Goal: Task Accomplishment & Management: Manage account settings

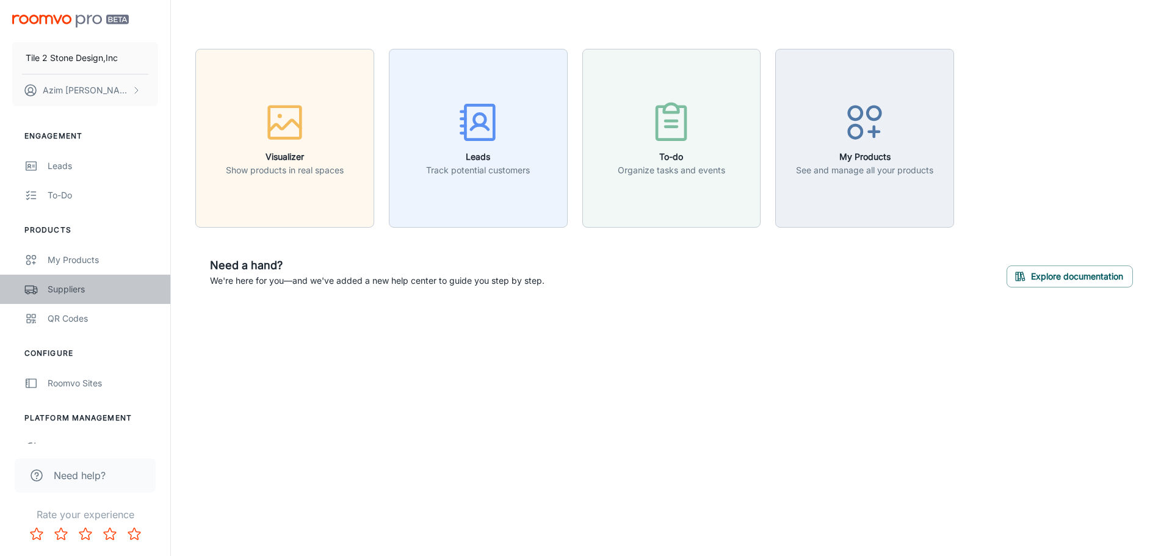
click at [72, 288] on div "Suppliers" at bounding box center [103, 289] width 110 height 13
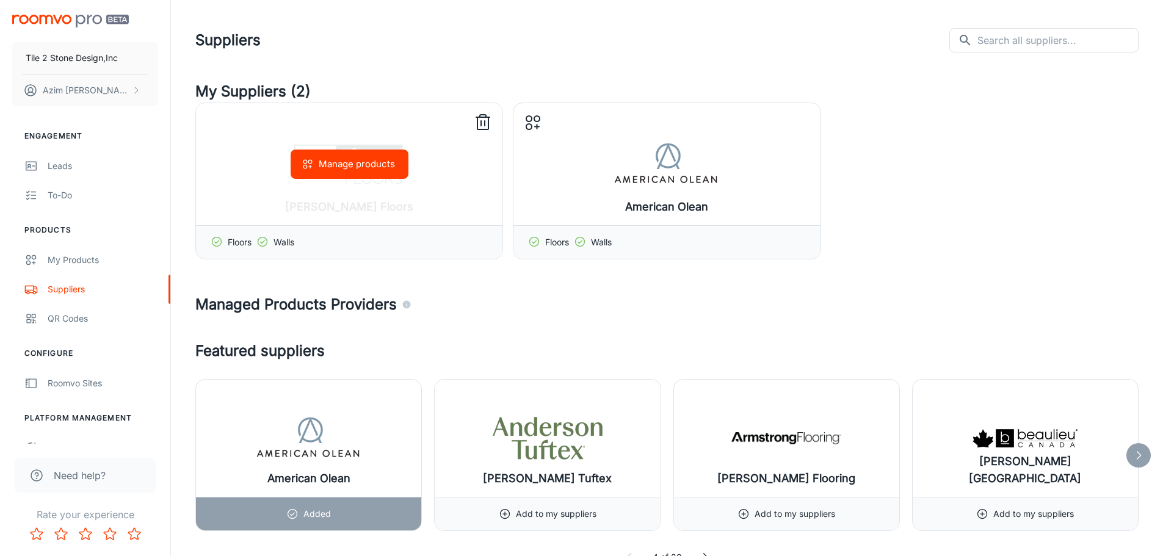
click at [482, 115] on icon at bounding box center [483, 116] width 6 height 2
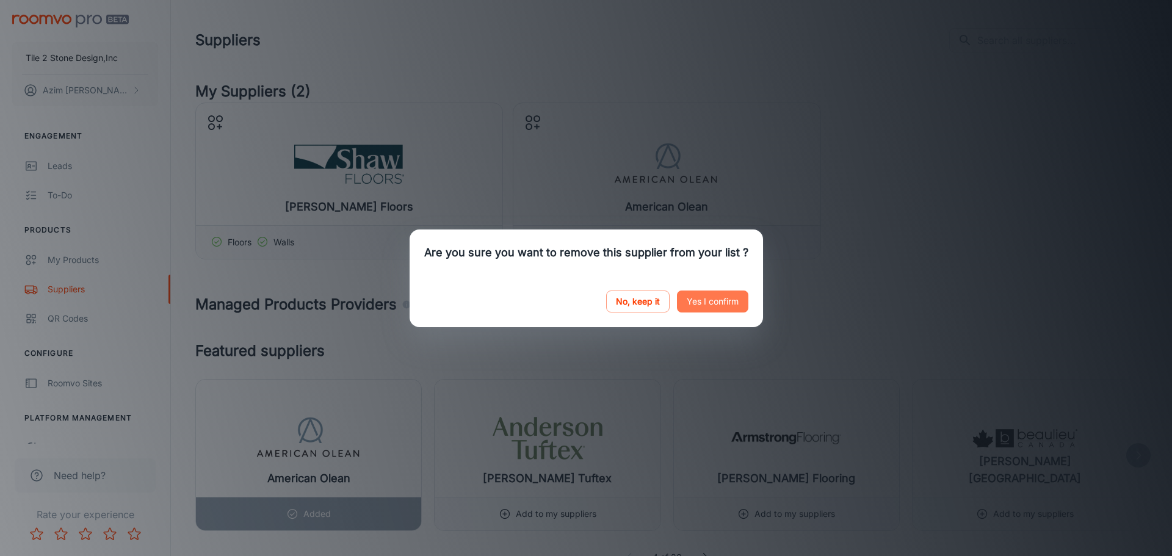
click at [703, 306] on button "Yes I confirm" at bounding box center [712, 302] width 71 height 22
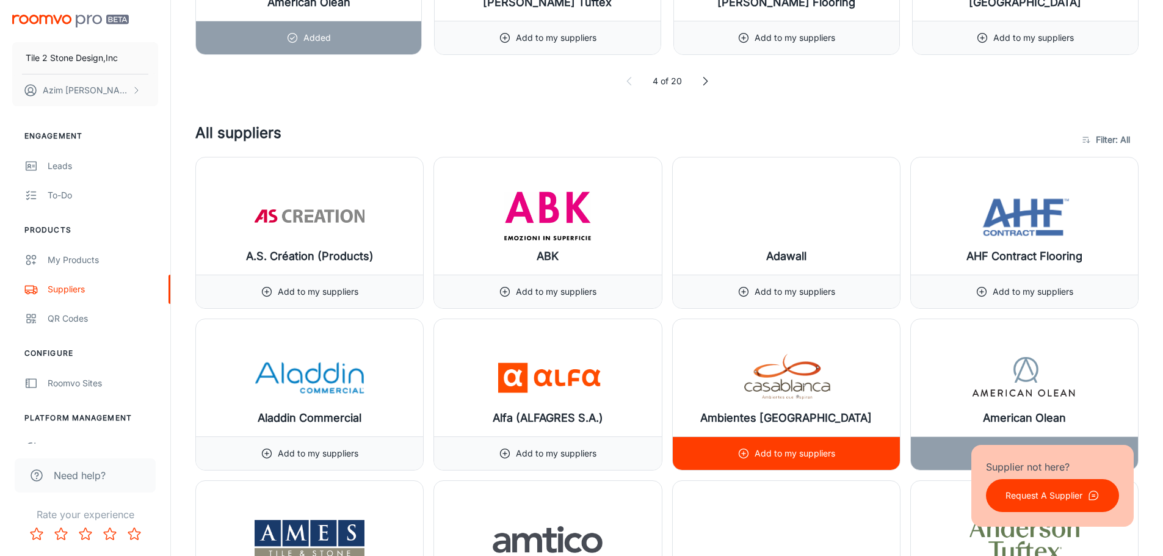
scroll to position [488, 0]
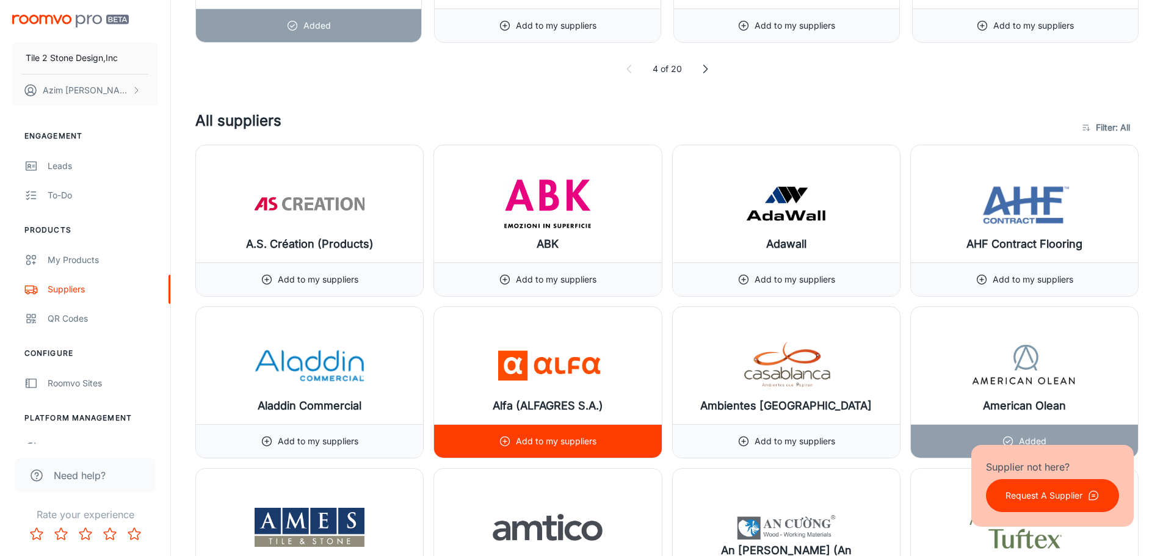
click at [564, 438] on p "Add to my suppliers" at bounding box center [556, 441] width 81 height 13
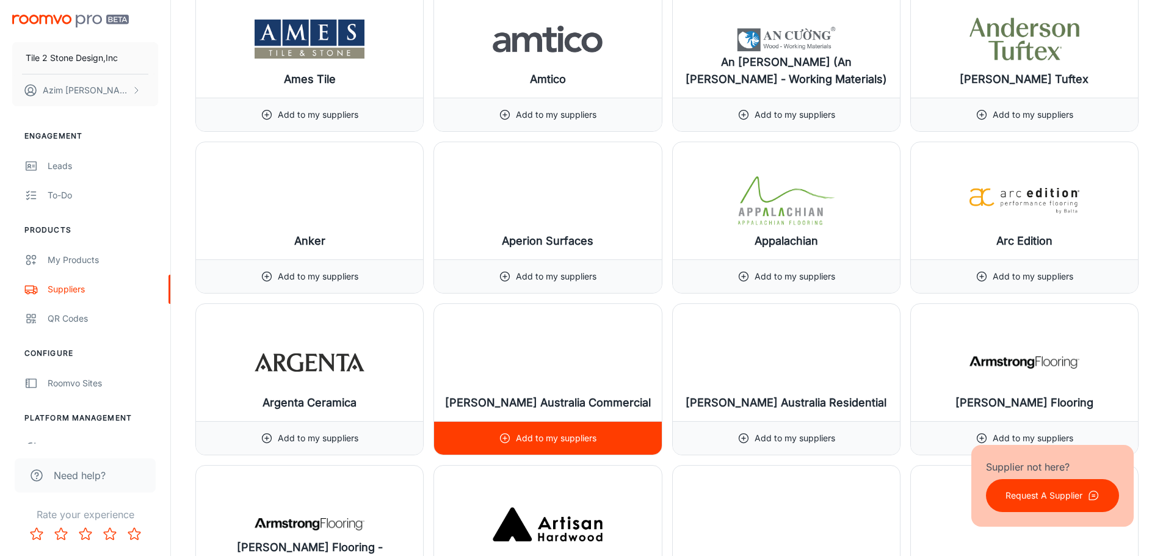
scroll to position [1038, 0]
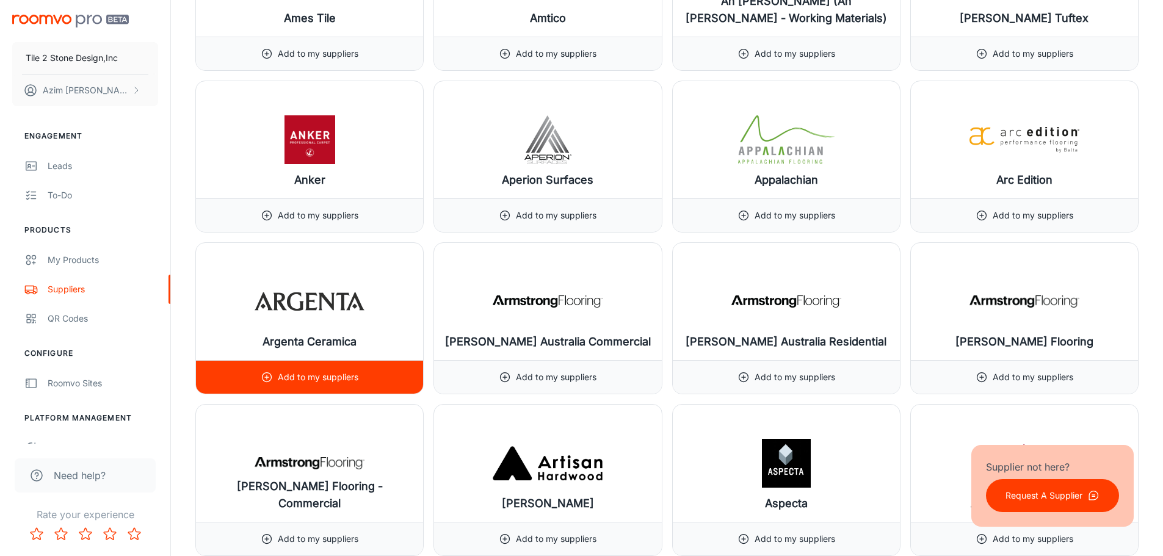
click at [313, 339] on h6 "Argenta Ceramica" at bounding box center [309, 341] width 94 height 17
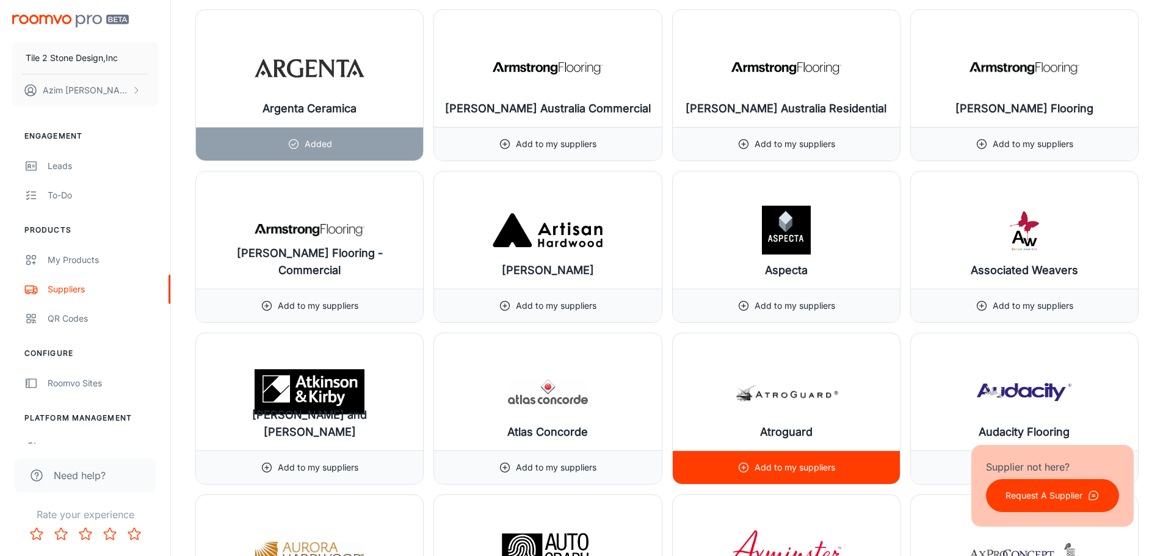
scroll to position [1343, 0]
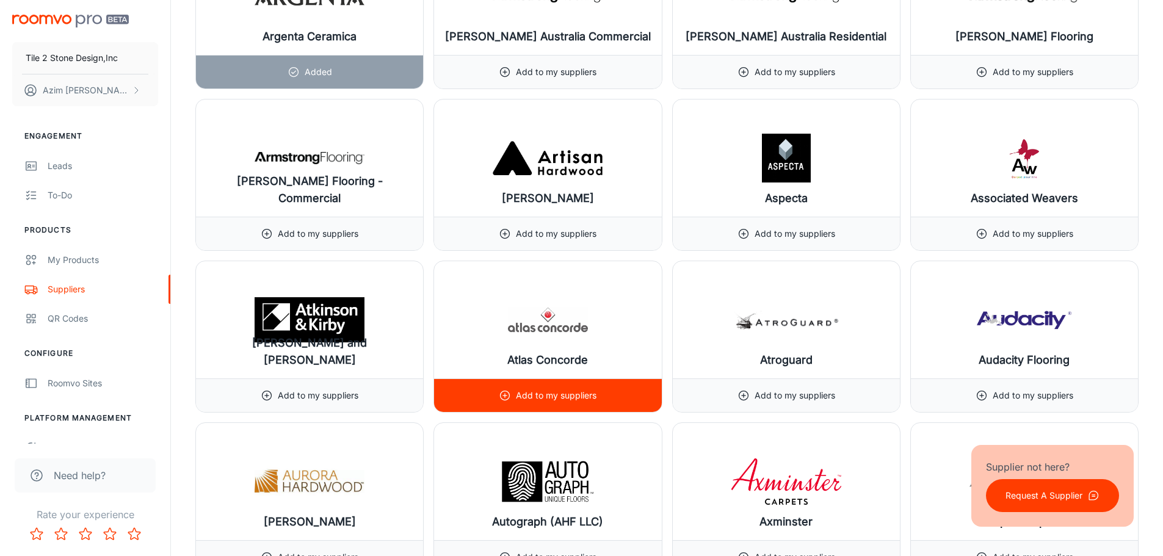
click at [561, 356] on h6 "Atlas Concorde" at bounding box center [547, 360] width 81 height 17
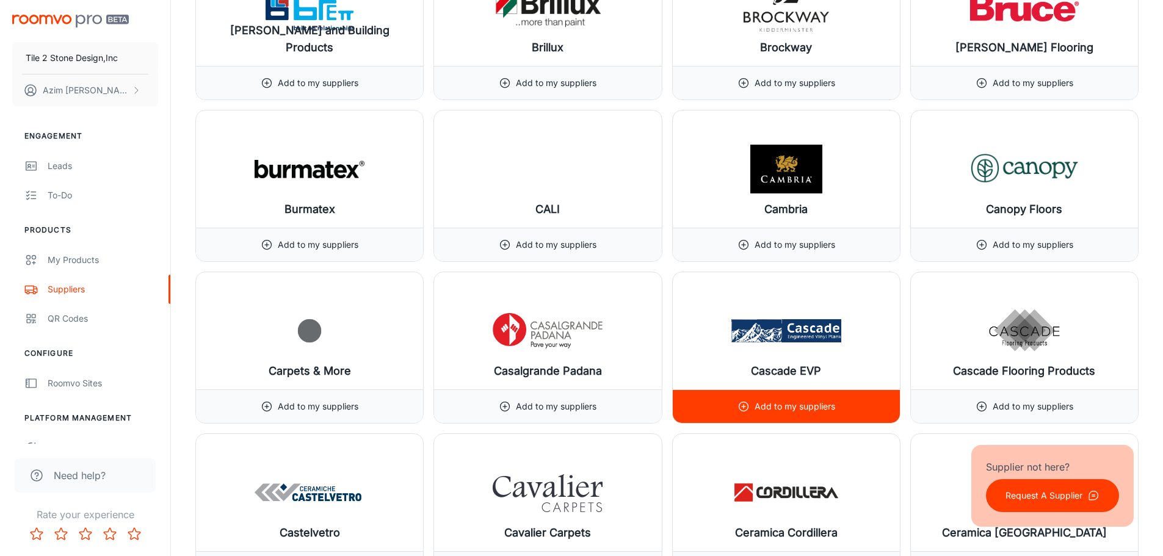
scroll to position [2869, 0]
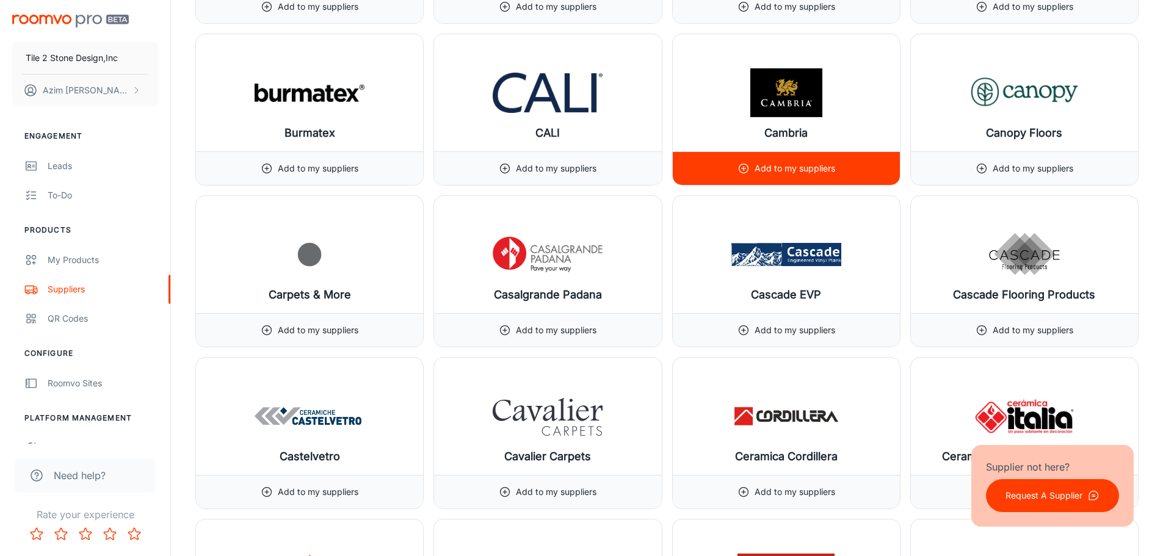
click at [789, 170] on p "Add to my suppliers" at bounding box center [794, 168] width 81 height 13
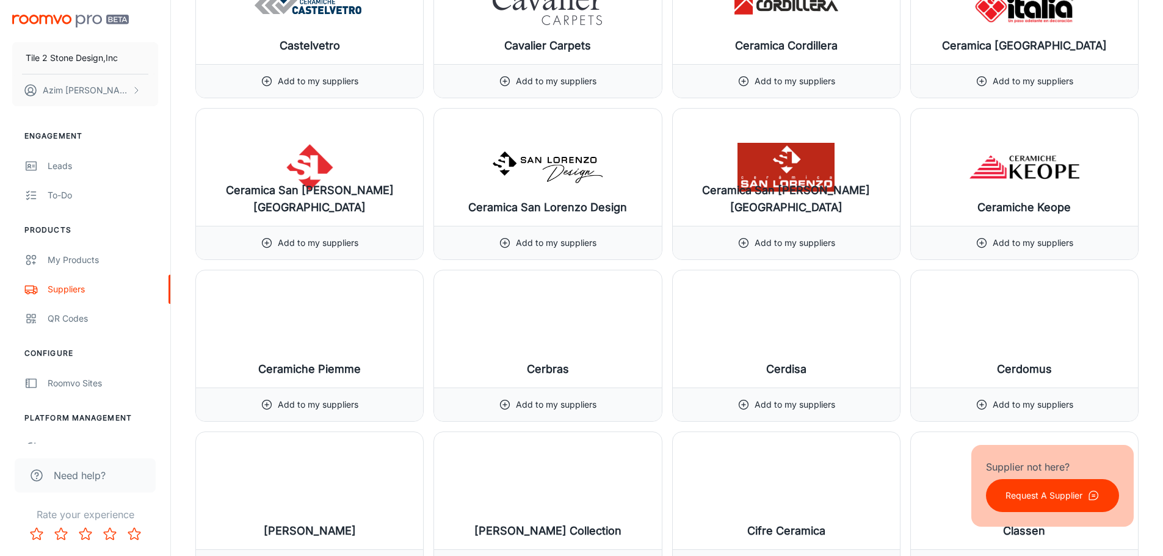
scroll to position [3296, 0]
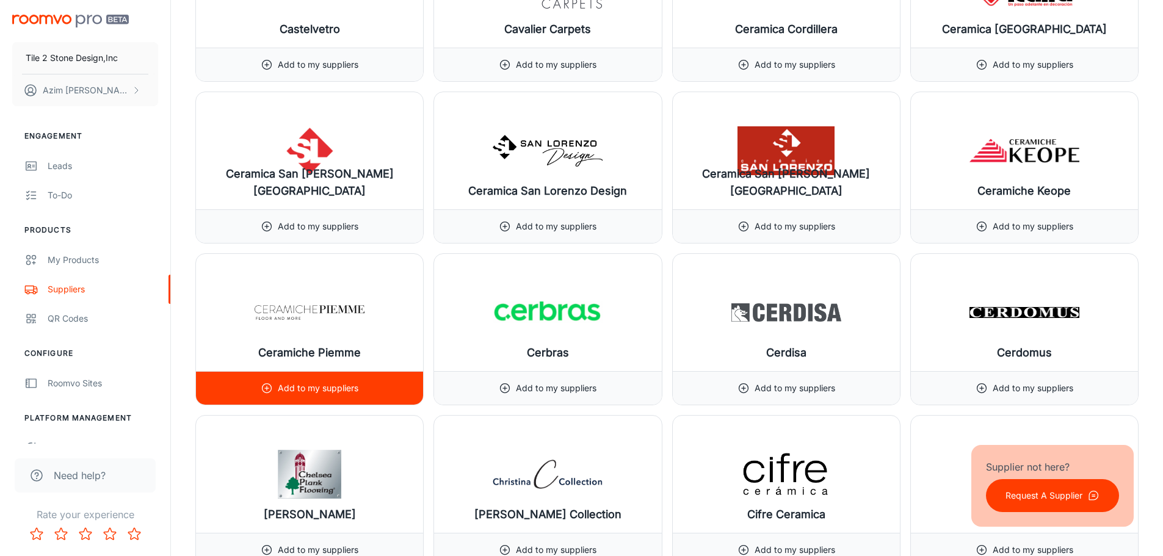
click at [330, 355] on h6 "Ceramiche Piemme" at bounding box center [309, 352] width 103 height 17
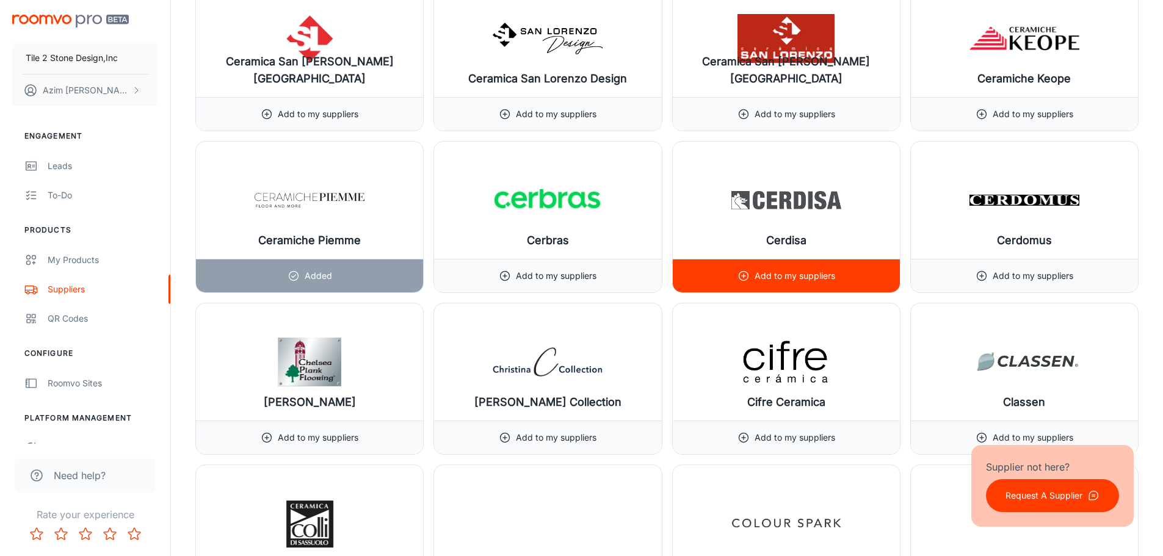
scroll to position [3418, 0]
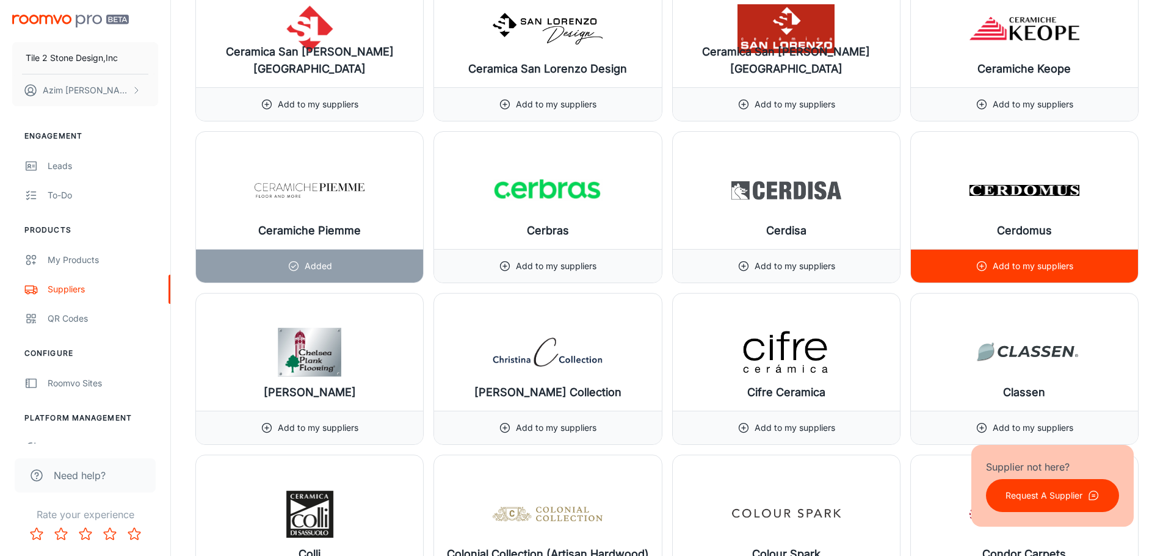
click at [995, 192] on img at bounding box center [1024, 190] width 110 height 49
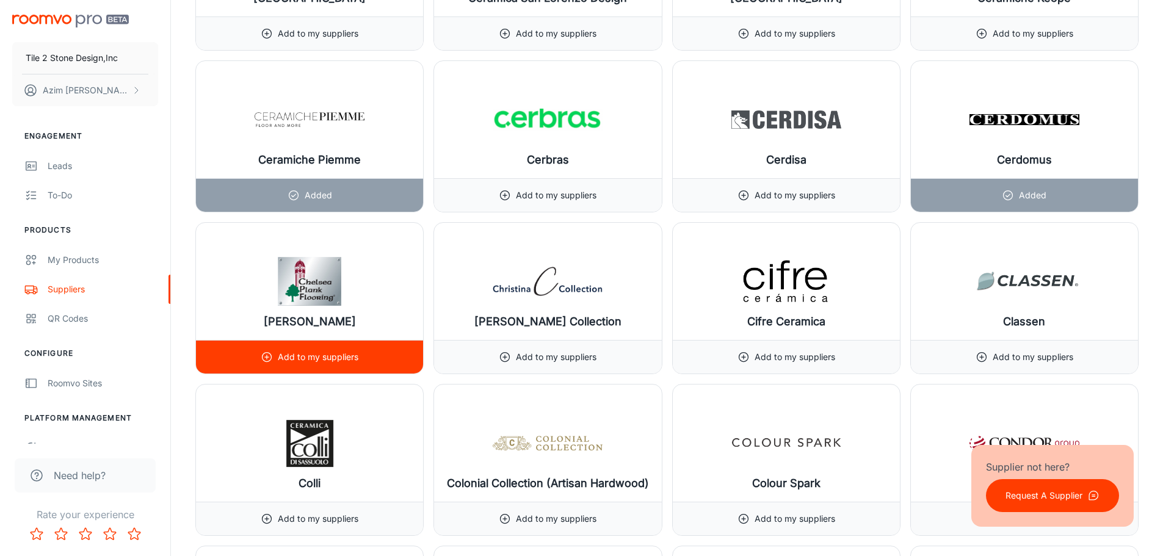
scroll to position [3662, 0]
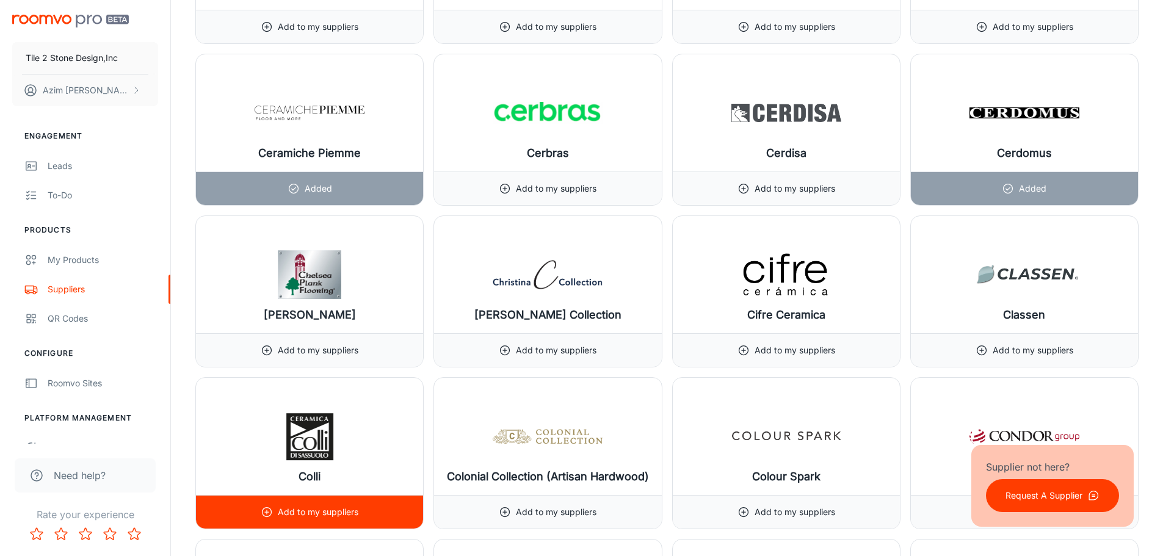
click at [314, 438] on img at bounding box center [310, 436] width 110 height 49
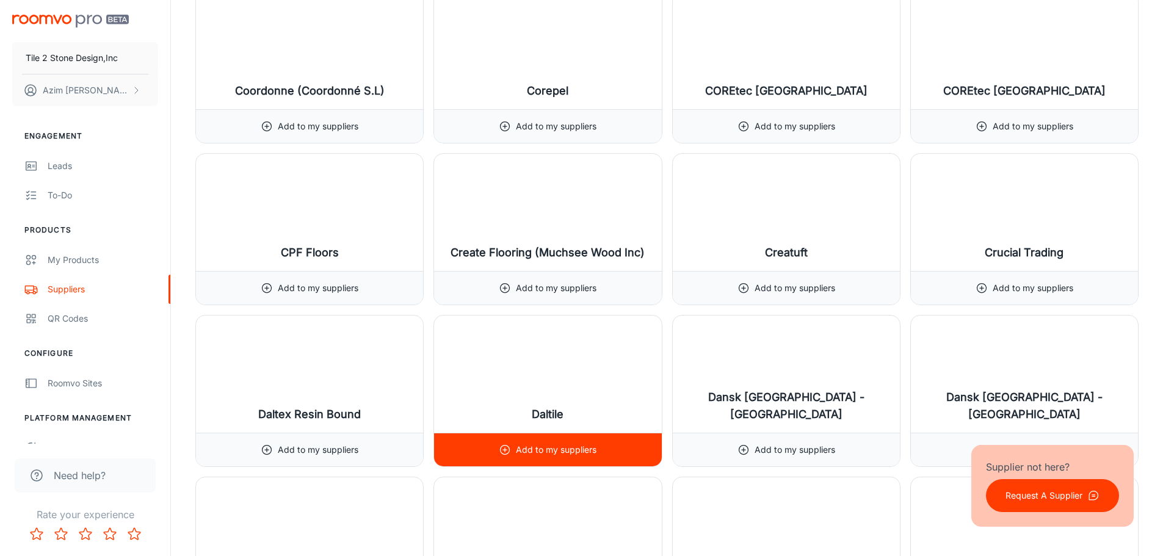
scroll to position [4212, 0]
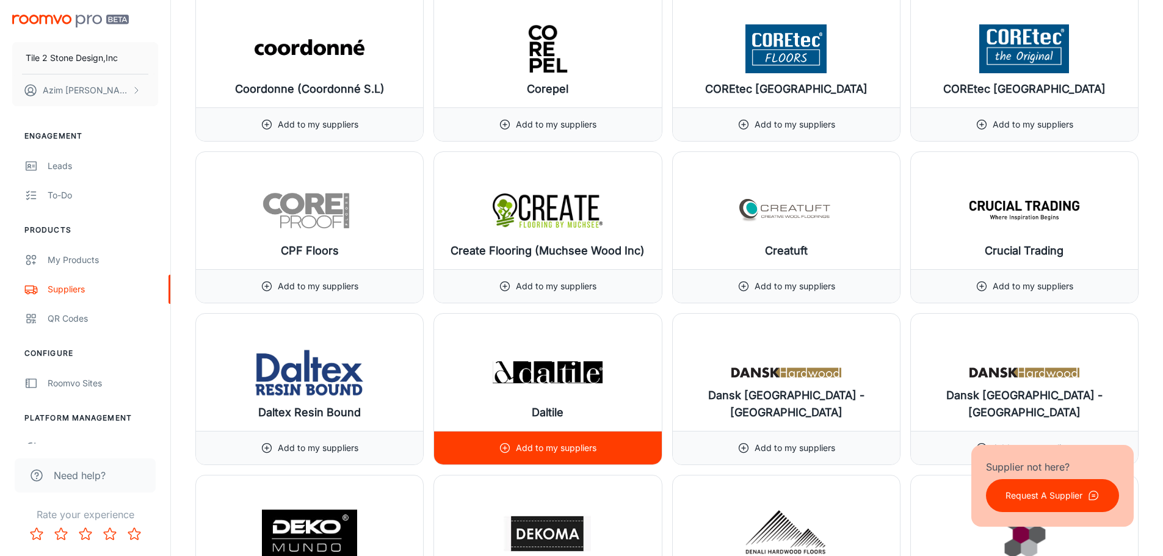
click at [551, 447] on p "Add to my suppliers" at bounding box center [556, 447] width 81 height 13
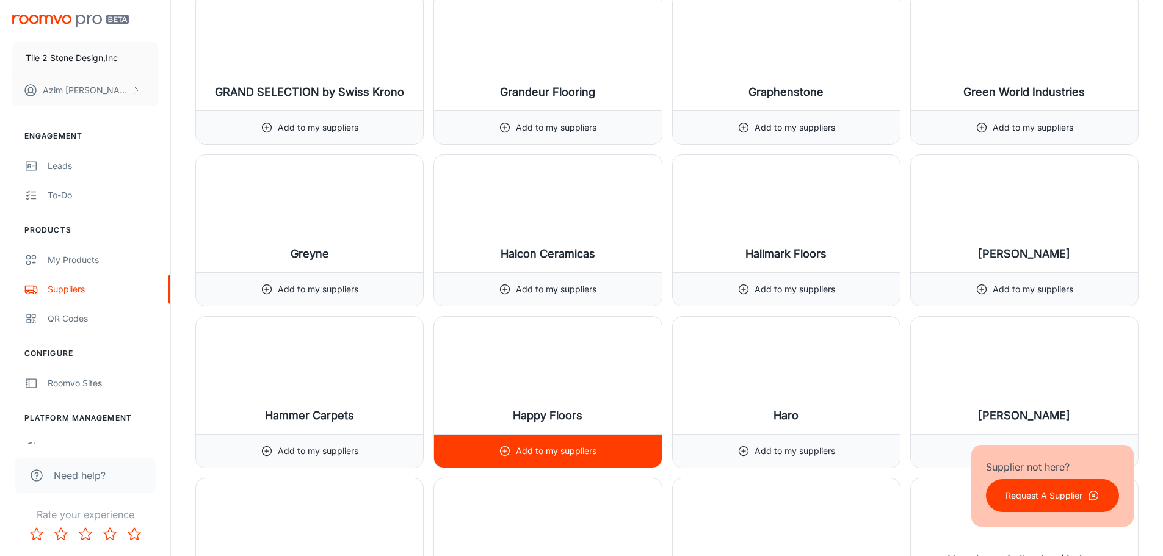
scroll to position [7020, 0]
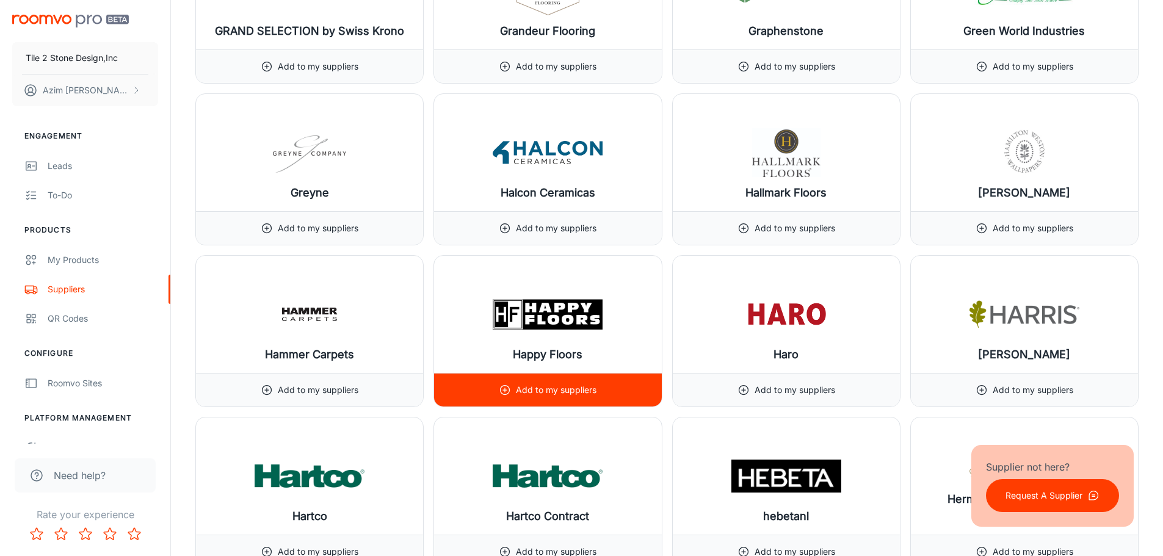
click at [540, 390] on p "Add to my suppliers" at bounding box center [556, 389] width 81 height 13
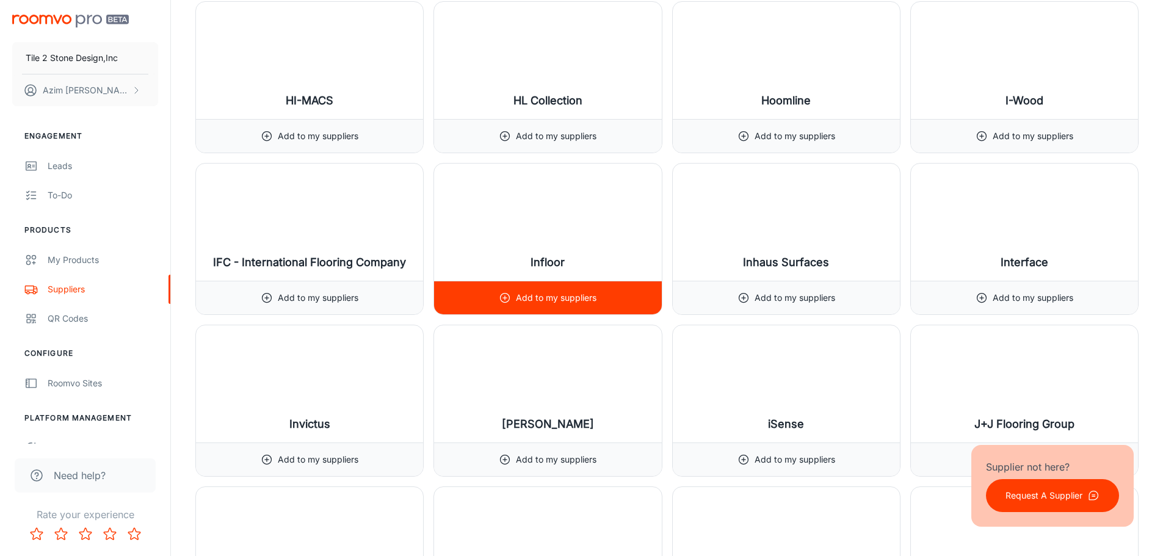
scroll to position [7691, 0]
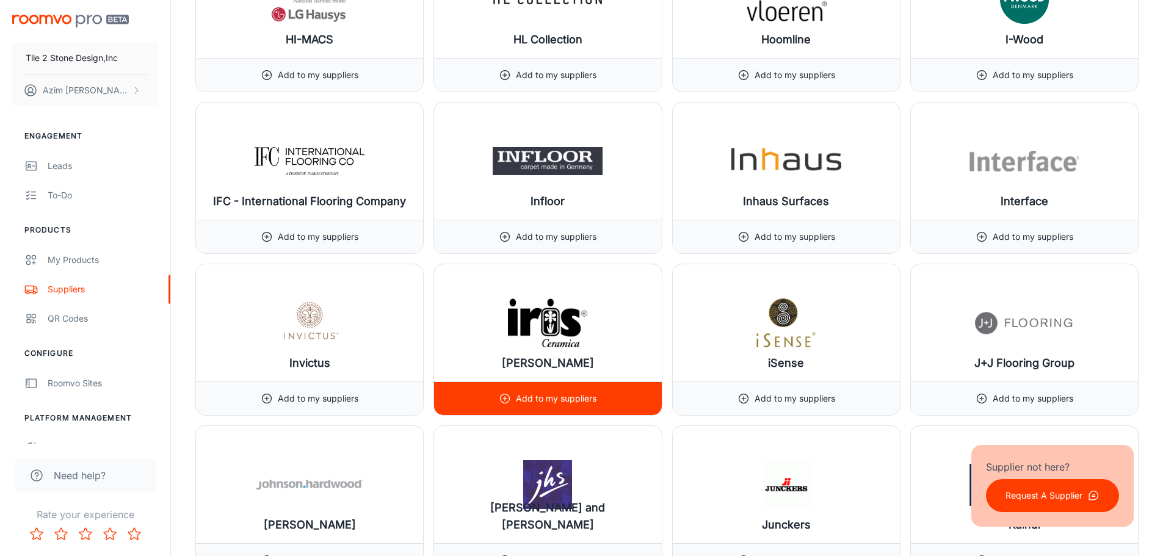
click at [553, 352] on div "[PERSON_NAME]" at bounding box center [547, 322] width 227 height 117
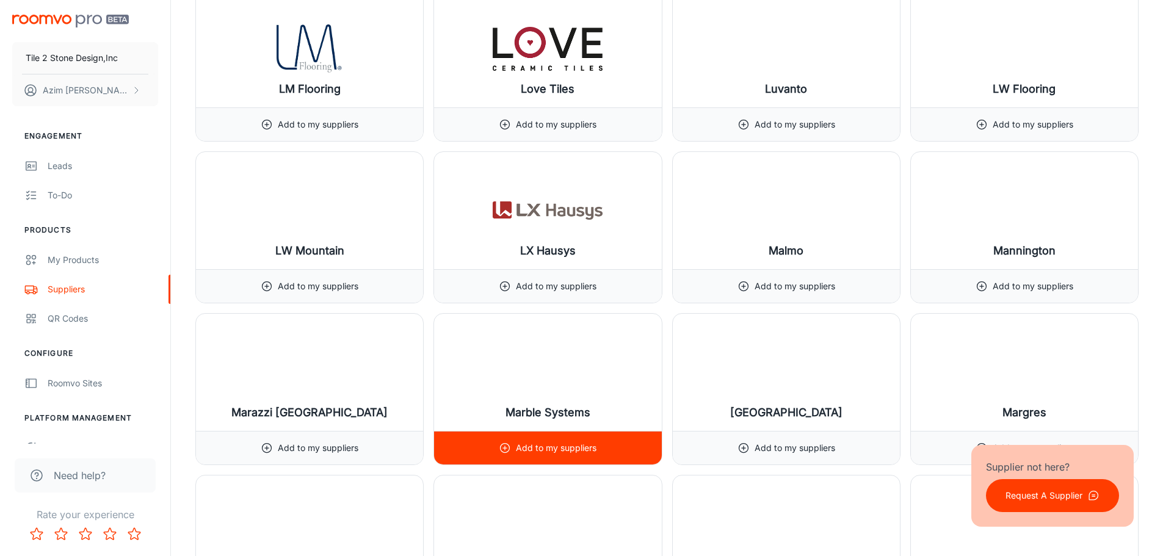
scroll to position [9461, 0]
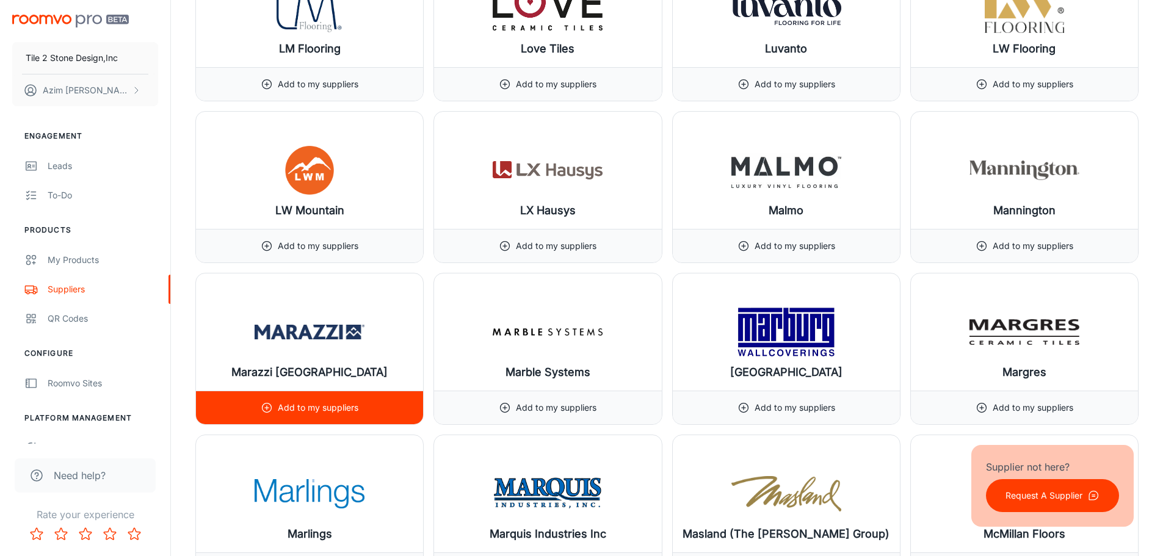
click at [317, 406] on p "Add to my suppliers" at bounding box center [318, 407] width 81 height 13
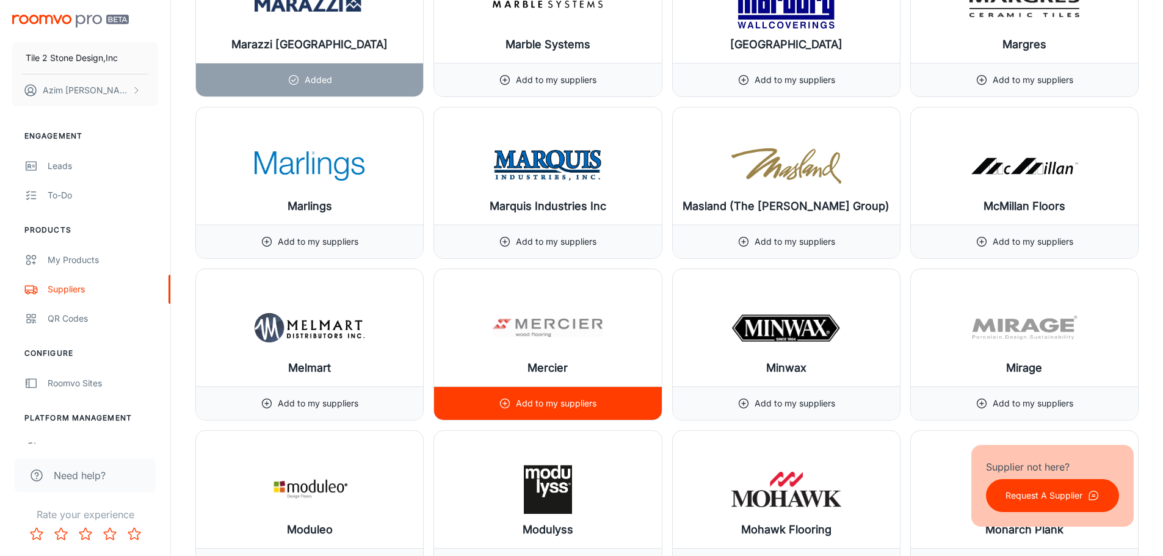
click at [548, 87] on p "Add to my suppliers" at bounding box center [556, 79] width 81 height 13
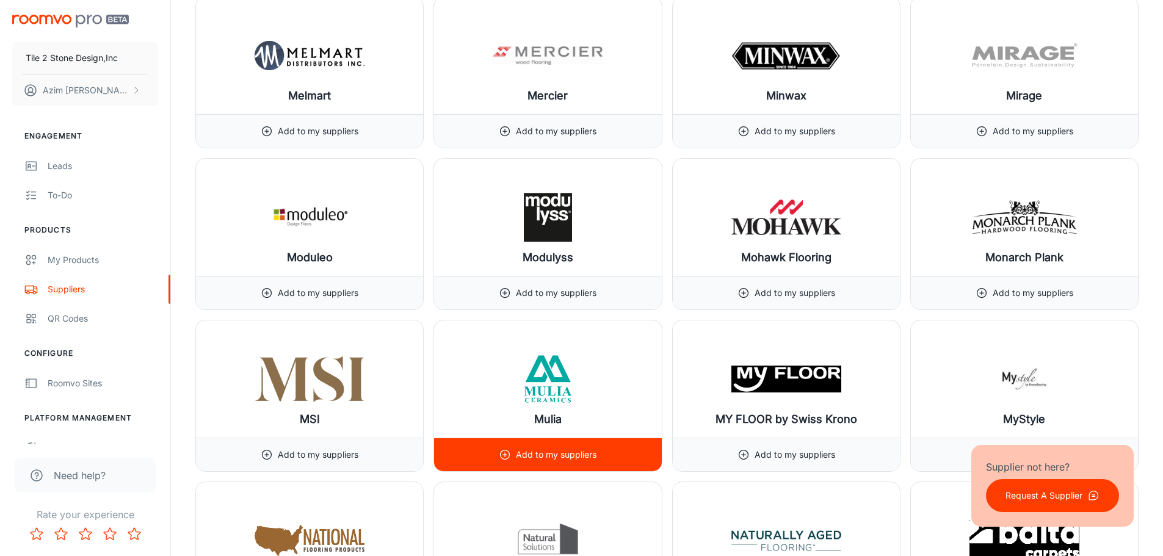
scroll to position [10072, 0]
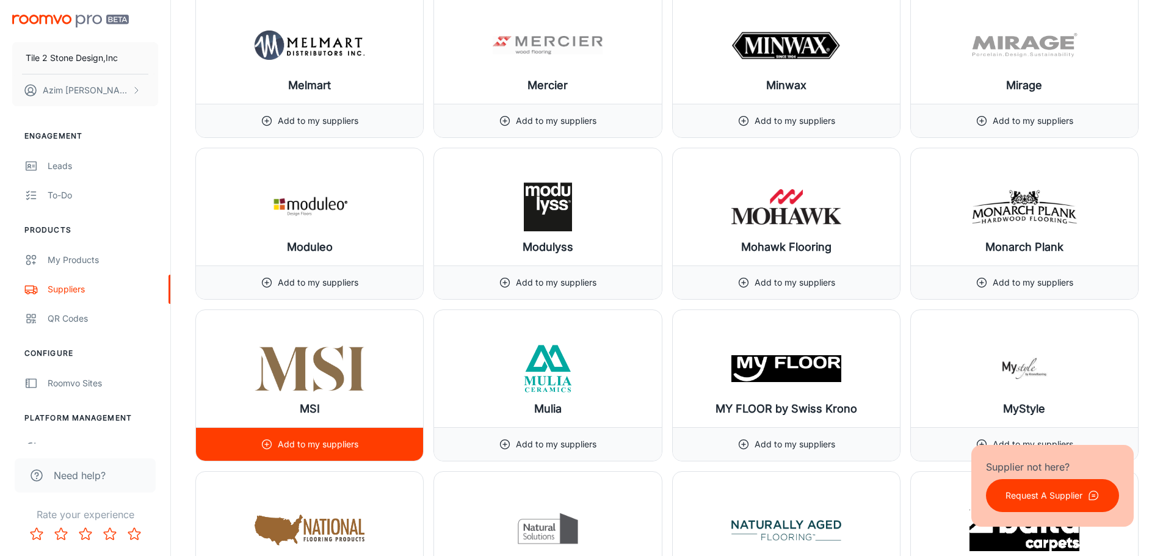
click at [313, 444] on p "Add to my suppliers" at bounding box center [318, 444] width 81 height 13
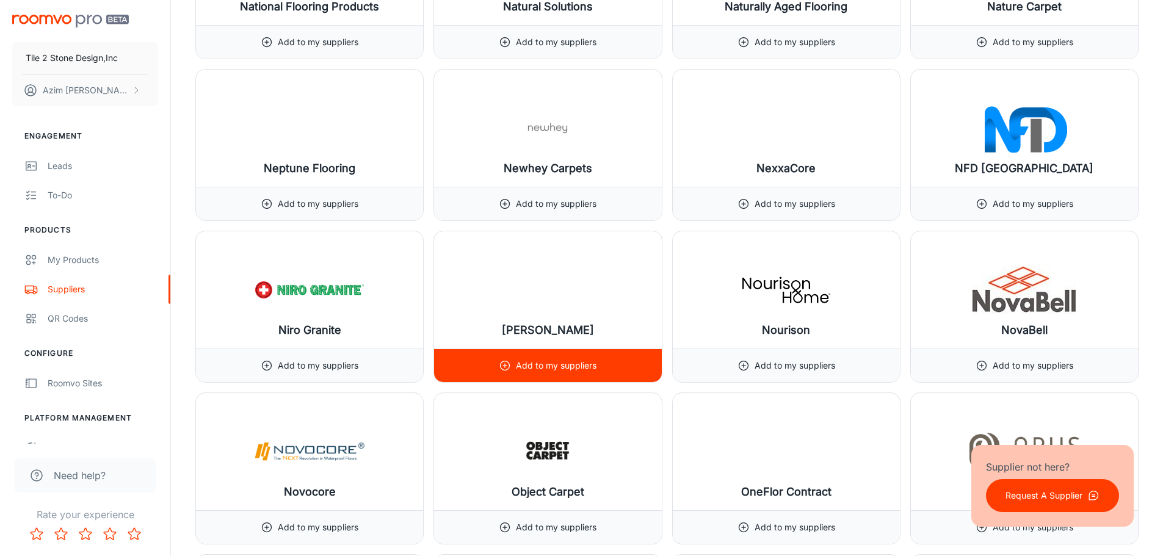
scroll to position [10682, 0]
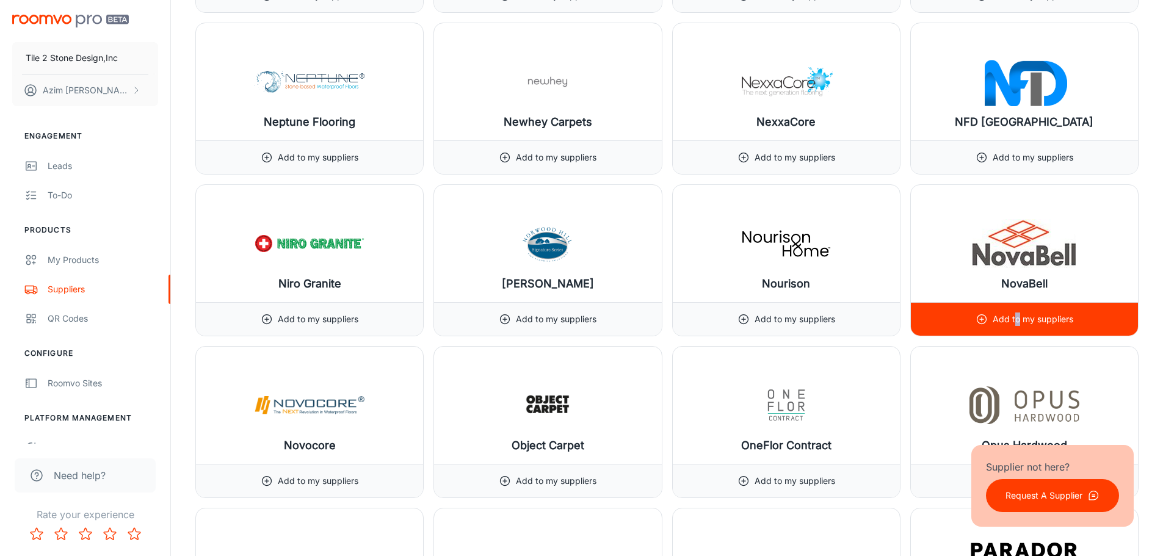
drag, startPoint x: 1018, startPoint y: 315, endPoint x: 1013, endPoint y: 309, distance: 7.8
click at [1013, 309] on div "Add to my suppliers" at bounding box center [1024, 319] width 98 height 33
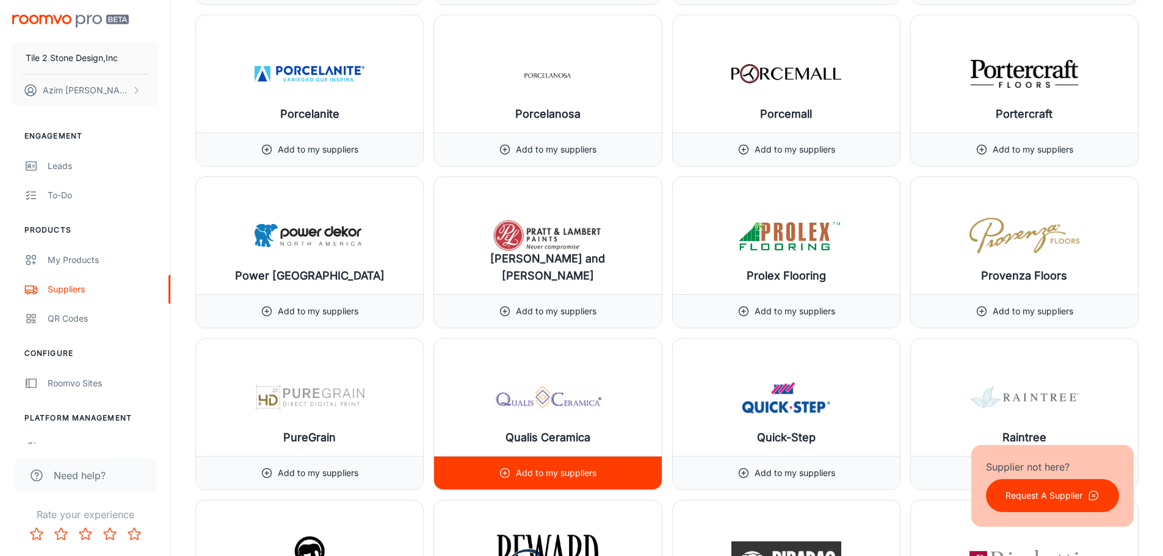
scroll to position [11842, 0]
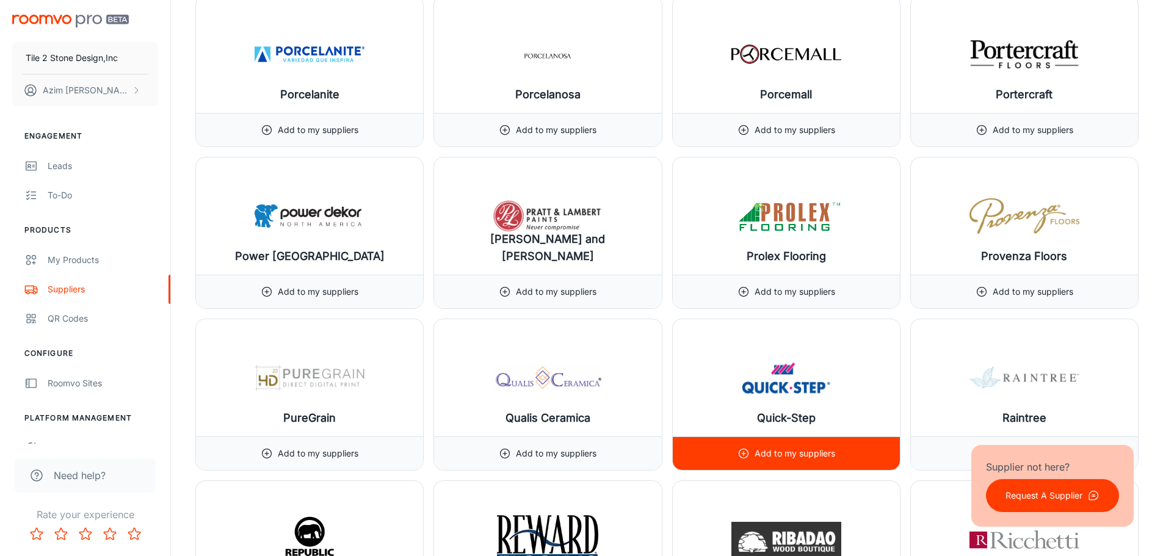
click at [776, 445] on div "Add to my suppliers" at bounding box center [786, 453] width 98 height 33
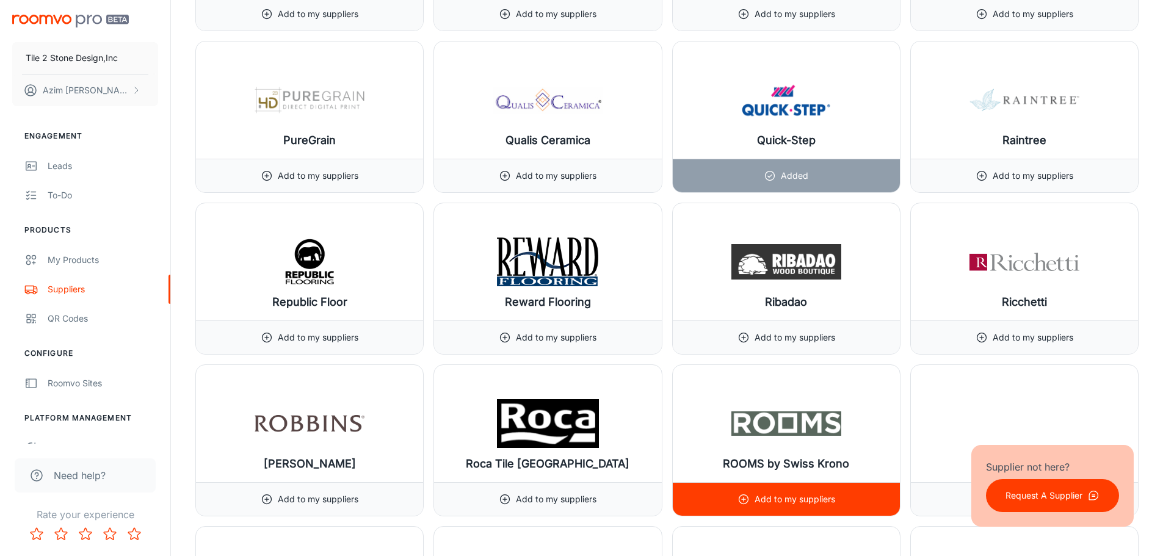
scroll to position [12147, 0]
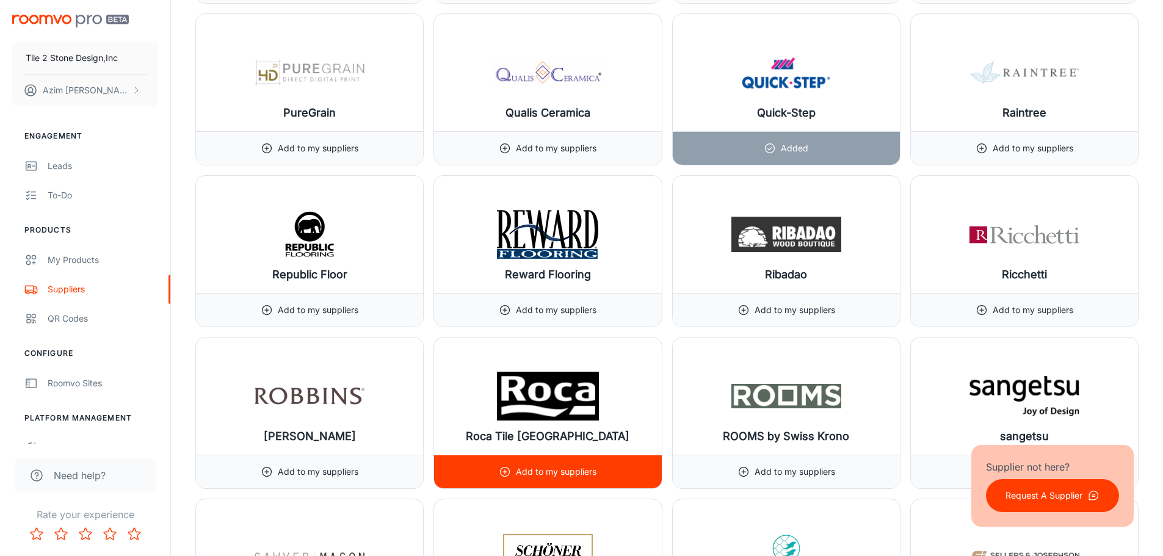
click at [568, 469] on p "Add to my suppliers" at bounding box center [556, 471] width 81 height 13
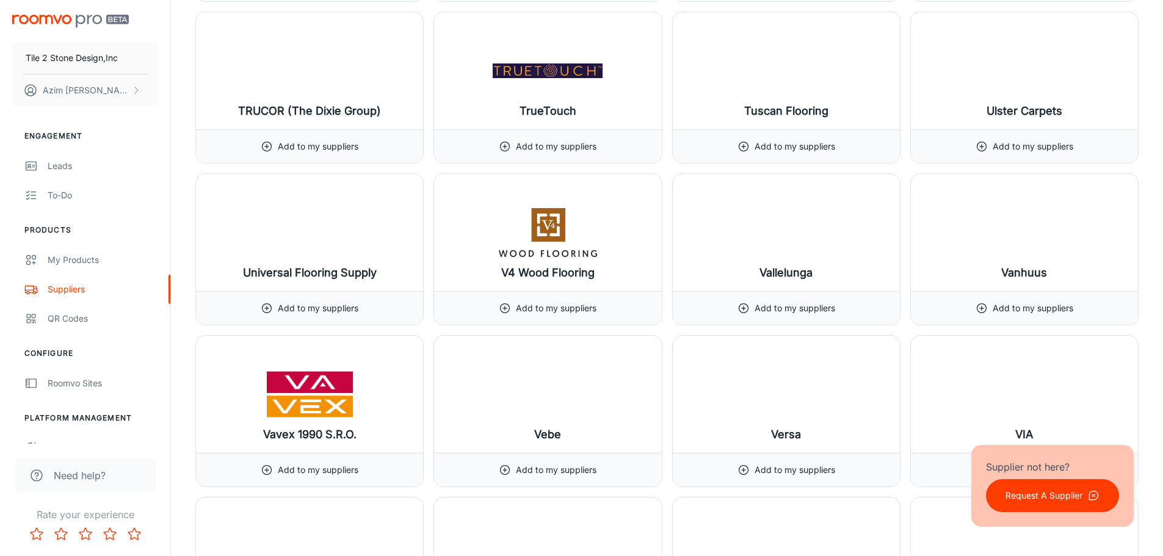
scroll to position [14100, 0]
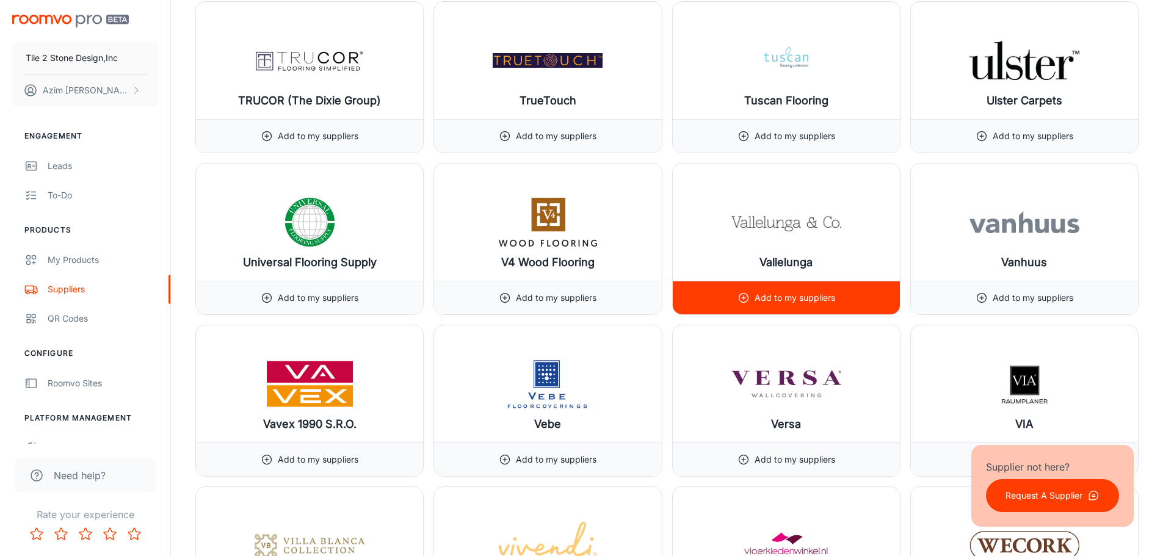
click at [784, 298] on p "Add to my suppliers" at bounding box center [794, 297] width 81 height 13
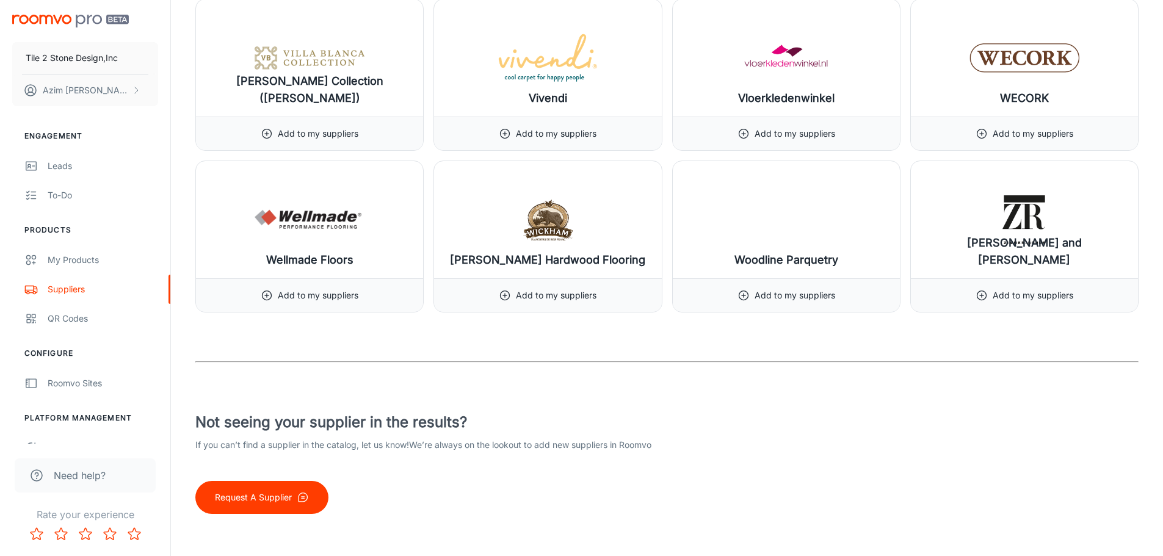
scroll to position [14595, 0]
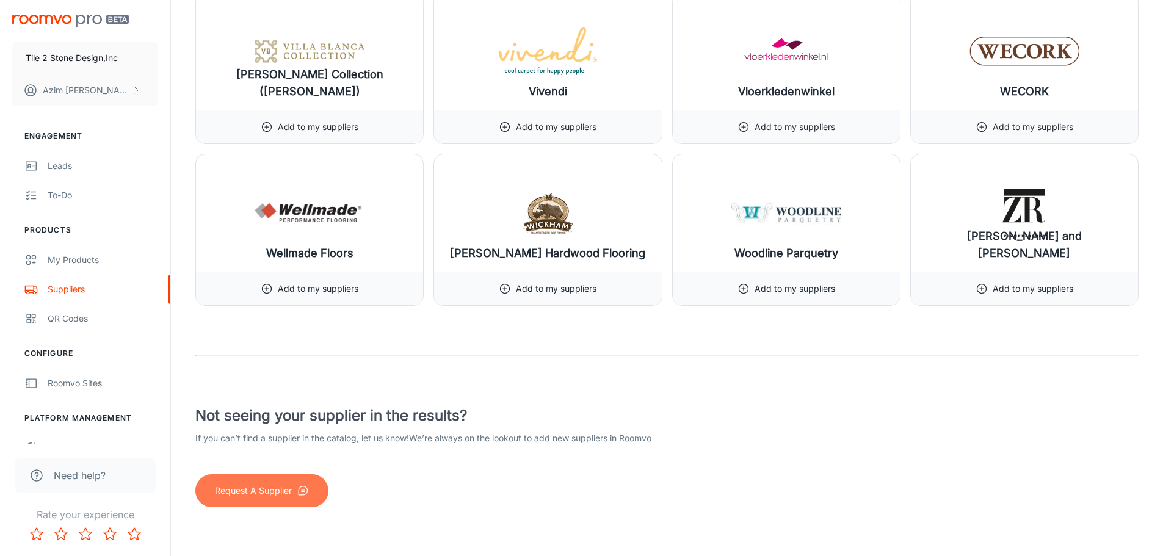
click at [278, 490] on p "Request A Supplier" at bounding box center [253, 490] width 77 height 13
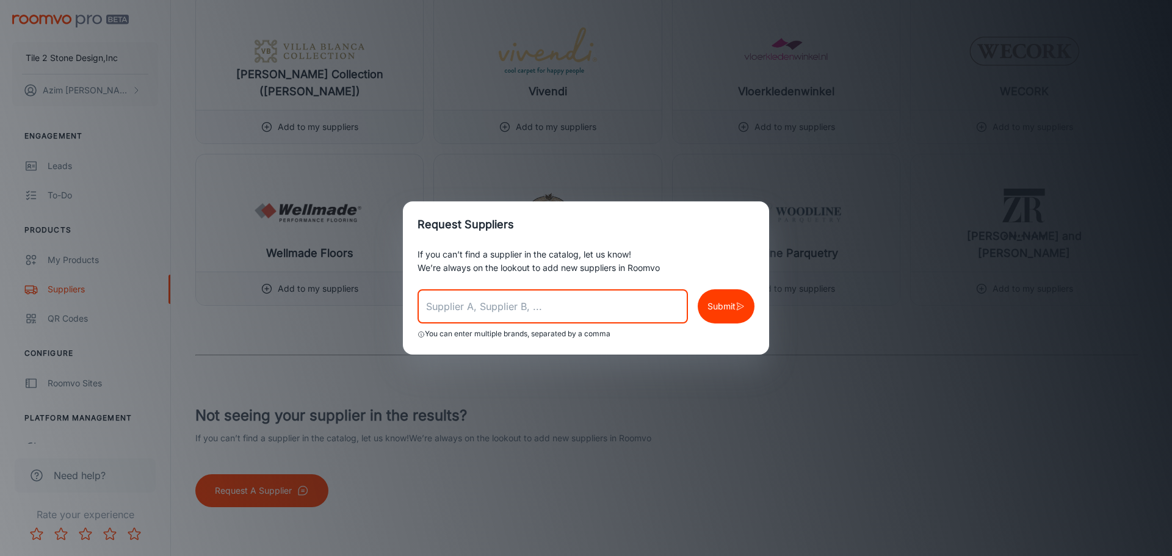
click at [508, 310] on input "text" at bounding box center [553, 306] width 270 height 34
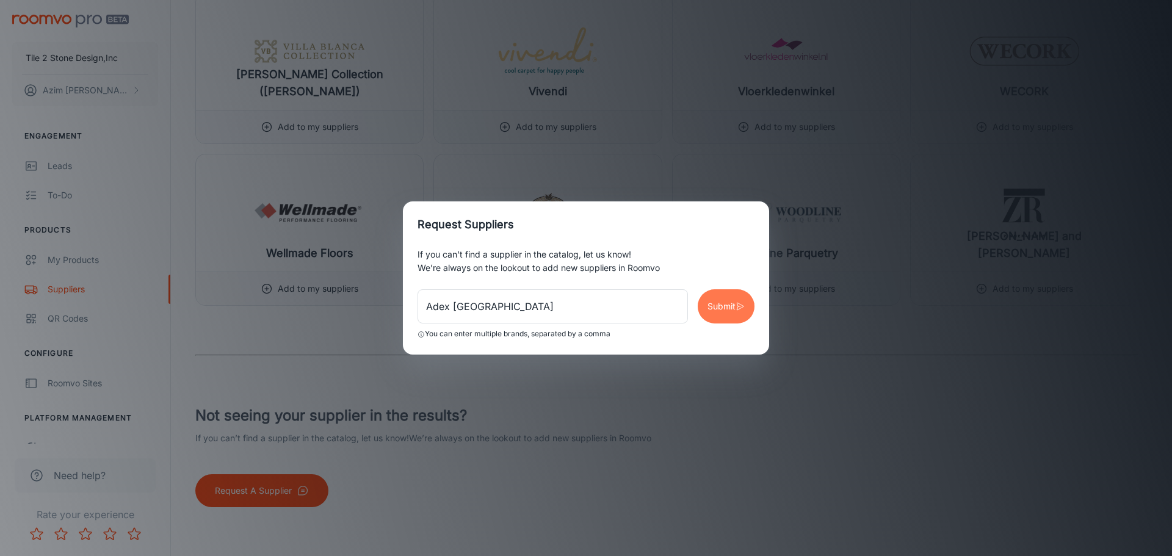
click at [732, 306] on p "Submit" at bounding box center [721, 306] width 28 height 13
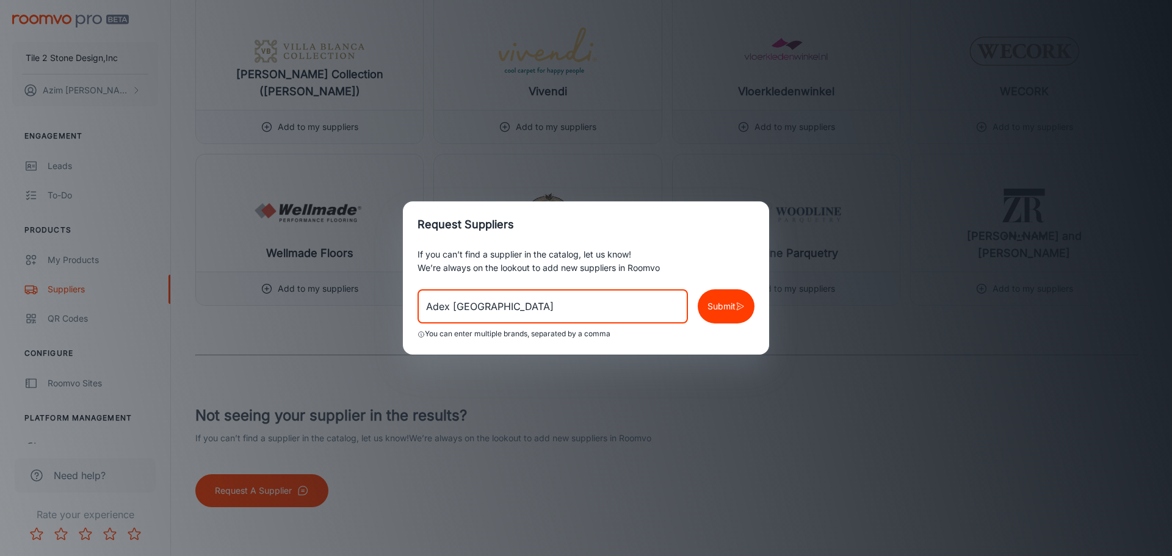
click at [624, 311] on input "Adex [GEOGRAPHIC_DATA]" at bounding box center [553, 306] width 270 height 34
type input "A"
type input "Original Style UK"
click at [736, 306] on icon "button" at bounding box center [740, 306] width 9 height 12
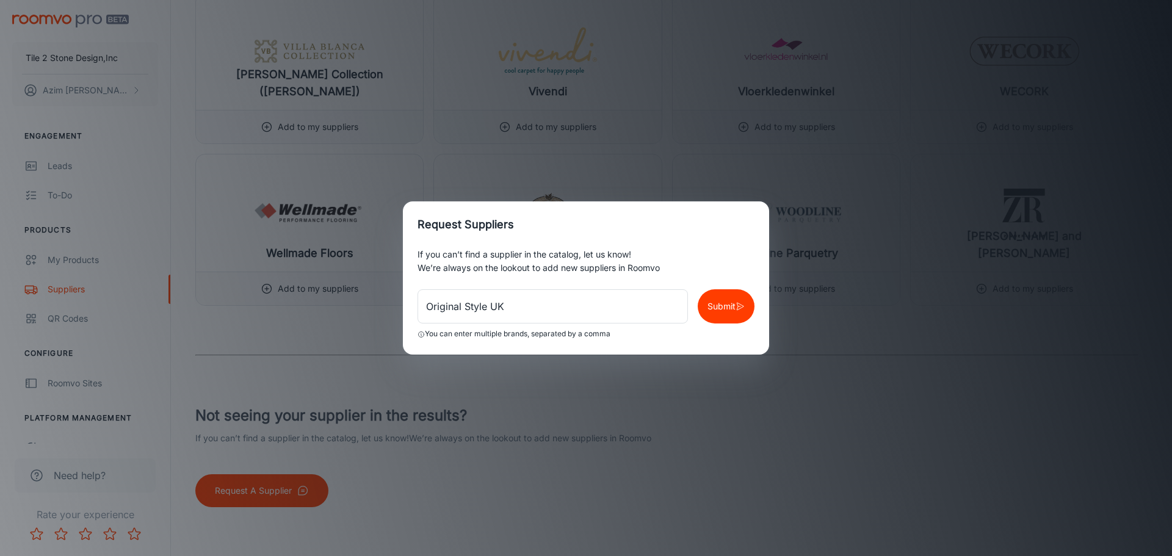
click at [899, 419] on div "Request Suppliers If you can’t find a supplier in the catalog, let us know! We’…" at bounding box center [586, 278] width 1172 height 556
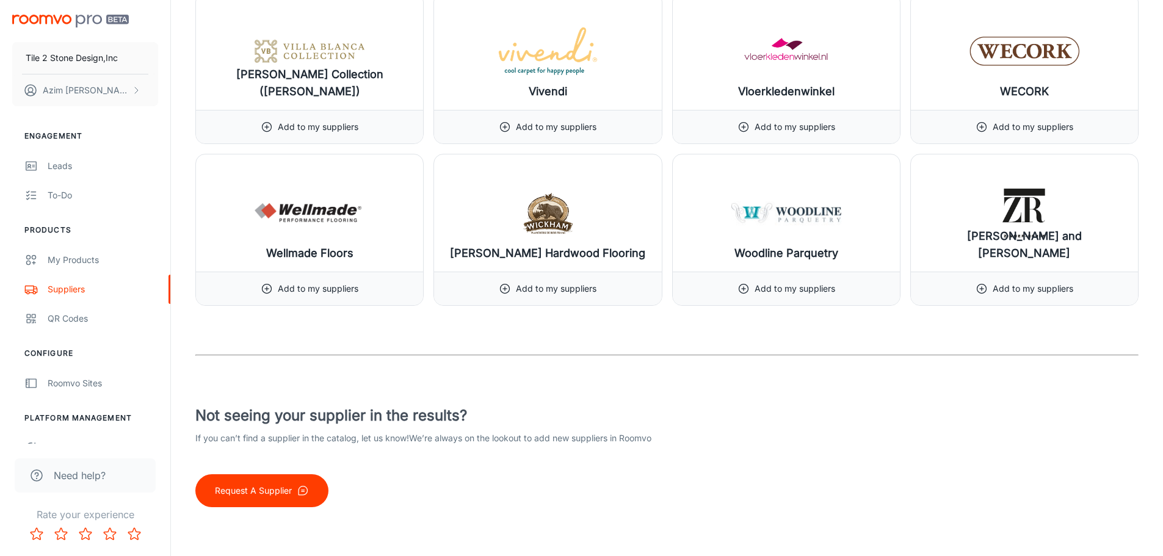
click at [256, 488] on p "Request A Supplier" at bounding box center [253, 490] width 77 height 13
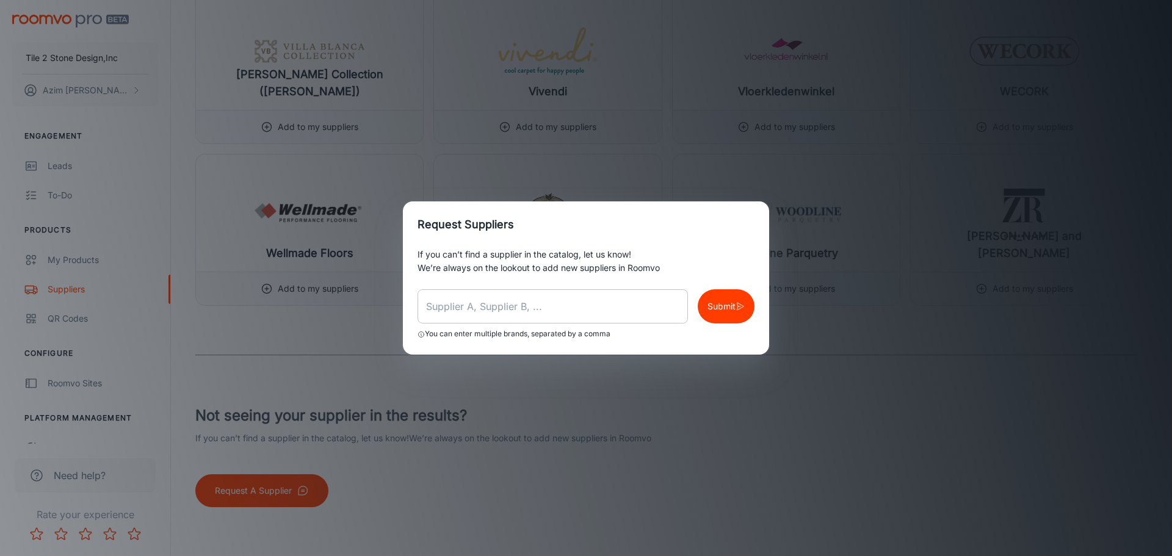
click at [524, 315] on input "text" at bounding box center [553, 306] width 270 height 34
click at [723, 310] on p "Submit" at bounding box center [721, 306] width 28 height 13
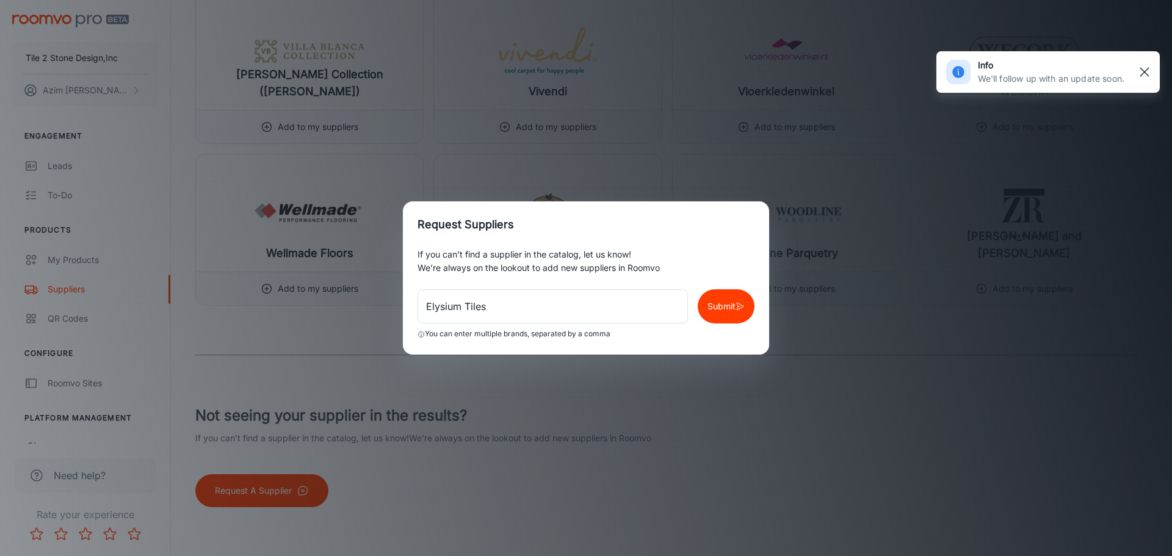
click at [1141, 67] on rect "button" at bounding box center [1144, 72] width 15 height 15
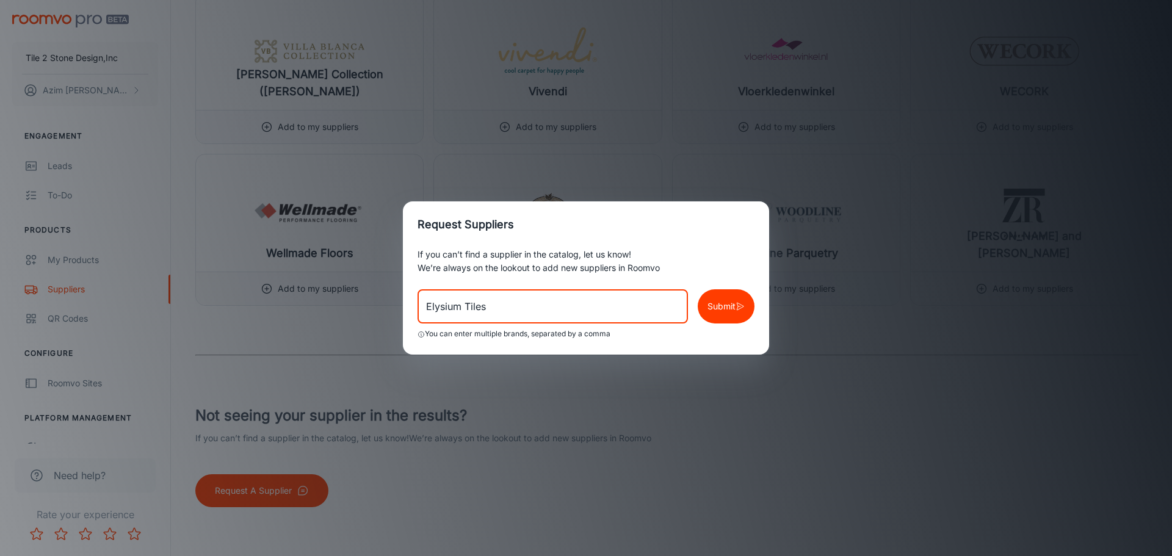
click at [559, 308] on input "Elysium Tiles" at bounding box center [553, 306] width 270 height 34
type input "E"
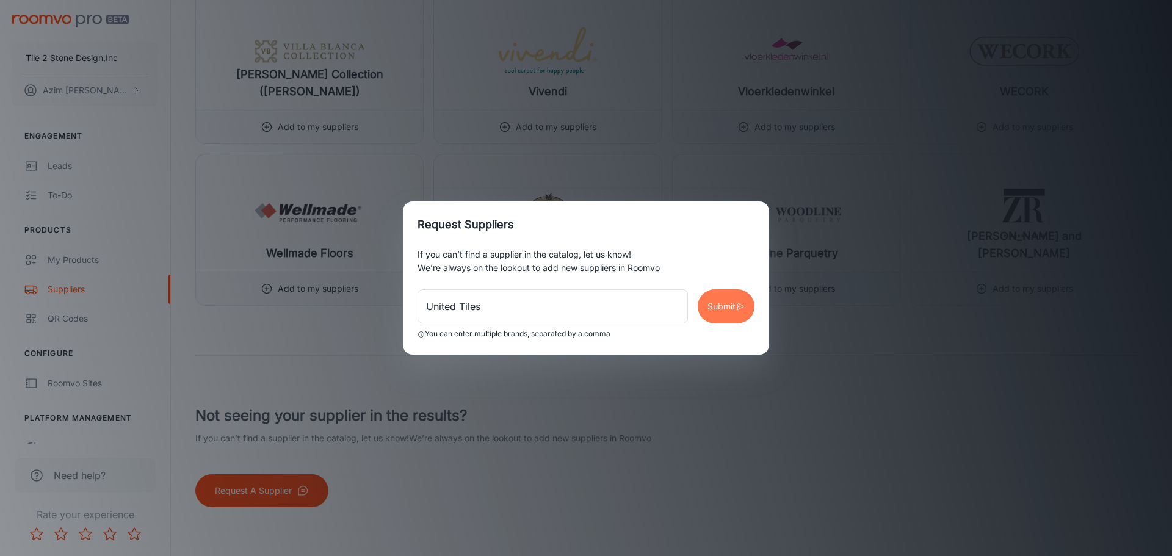
click at [730, 305] on p "Submit" at bounding box center [721, 306] width 28 height 13
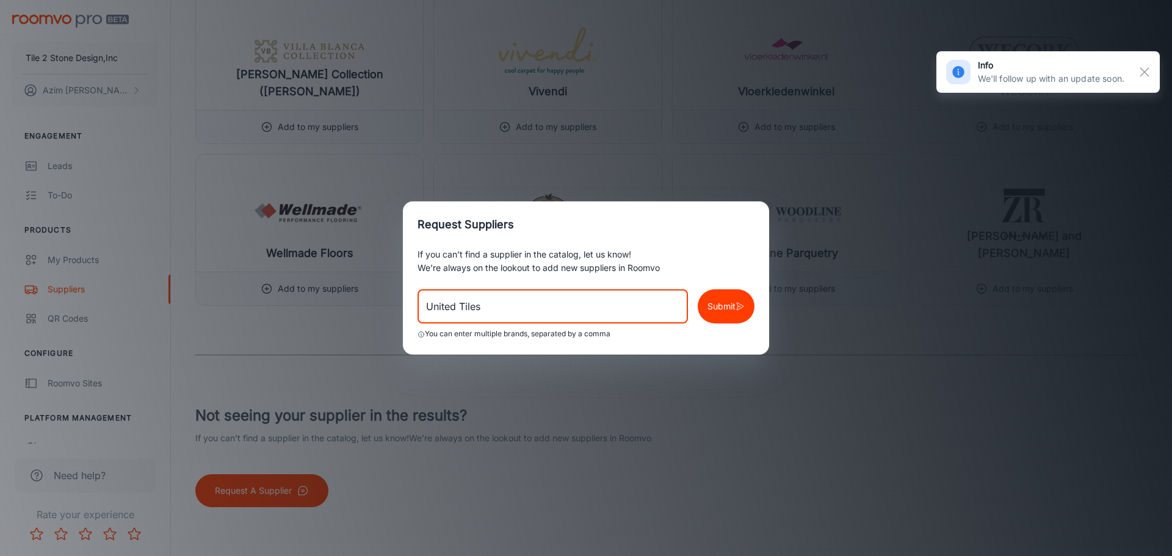
click at [519, 306] on input "United Tiles" at bounding box center [553, 306] width 270 height 34
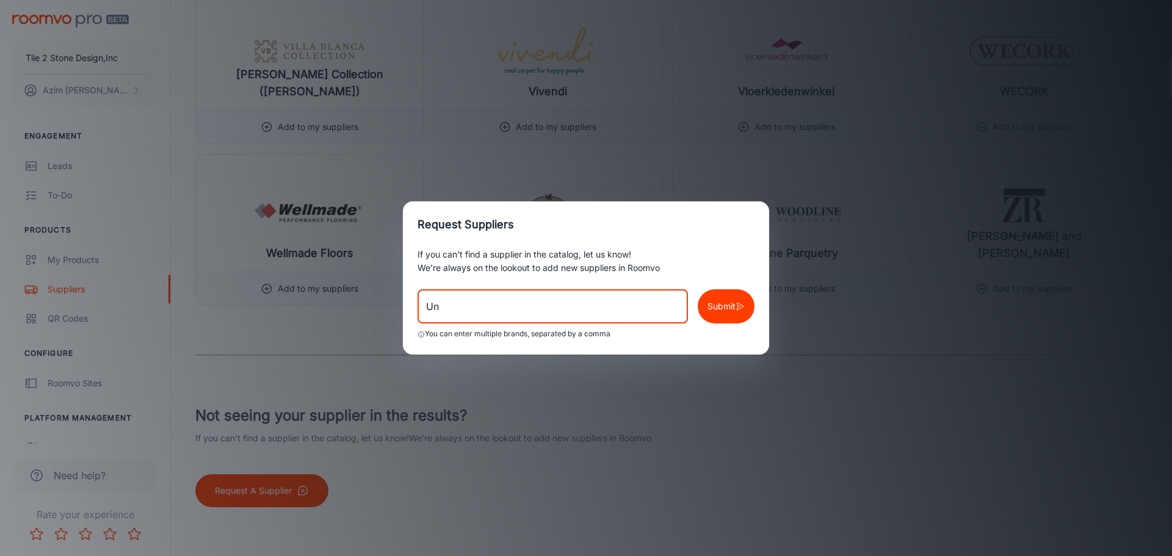
type input "U"
type input "[GEOGRAPHIC_DATA] [GEOGRAPHIC_DATA]"
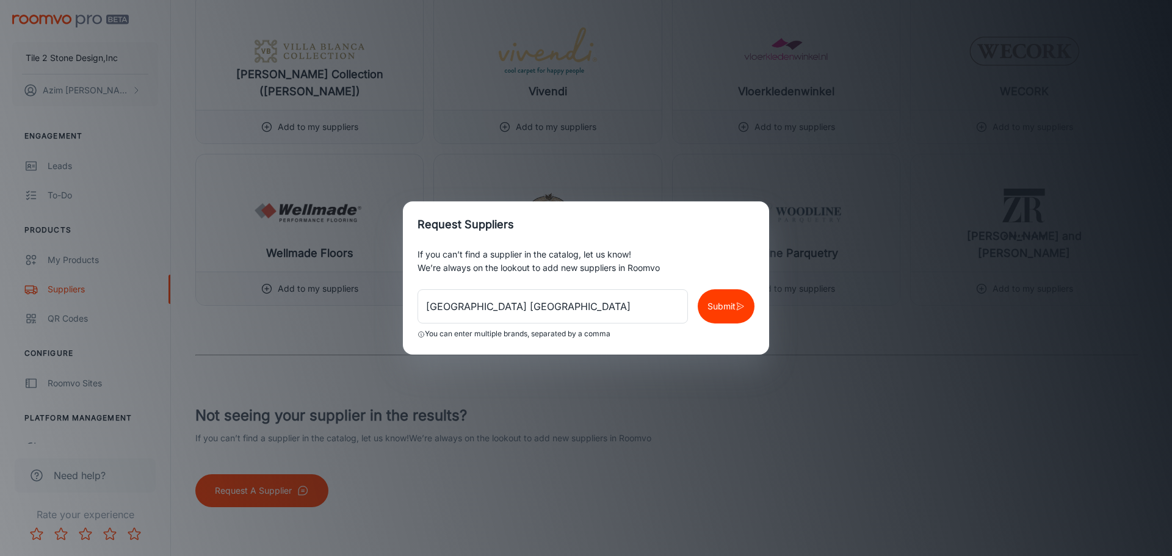
click at [715, 223] on h2 "Request Suppliers" at bounding box center [586, 224] width 366 height 46
click at [723, 304] on p "Submit" at bounding box center [721, 306] width 28 height 13
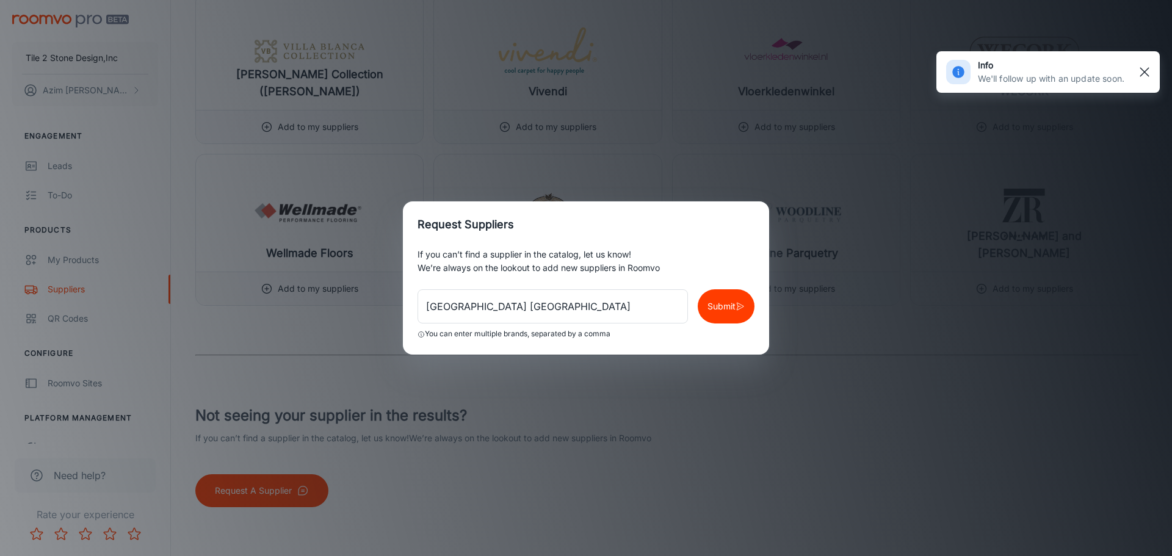
click at [1141, 69] on line "button" at bounding box center [1144, 72] width 9 height 9
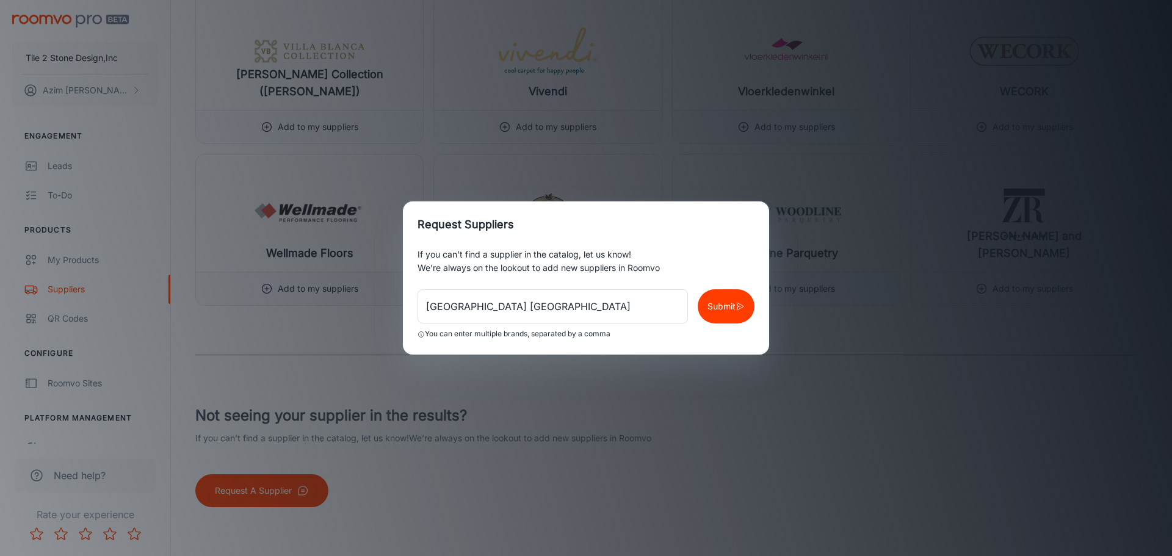
click at [208, 207] on div "Request Suppliers If you can’t find a supplier in the catalog, let us know! We’…" at bounding box center [586, 278] width 1172 height 556
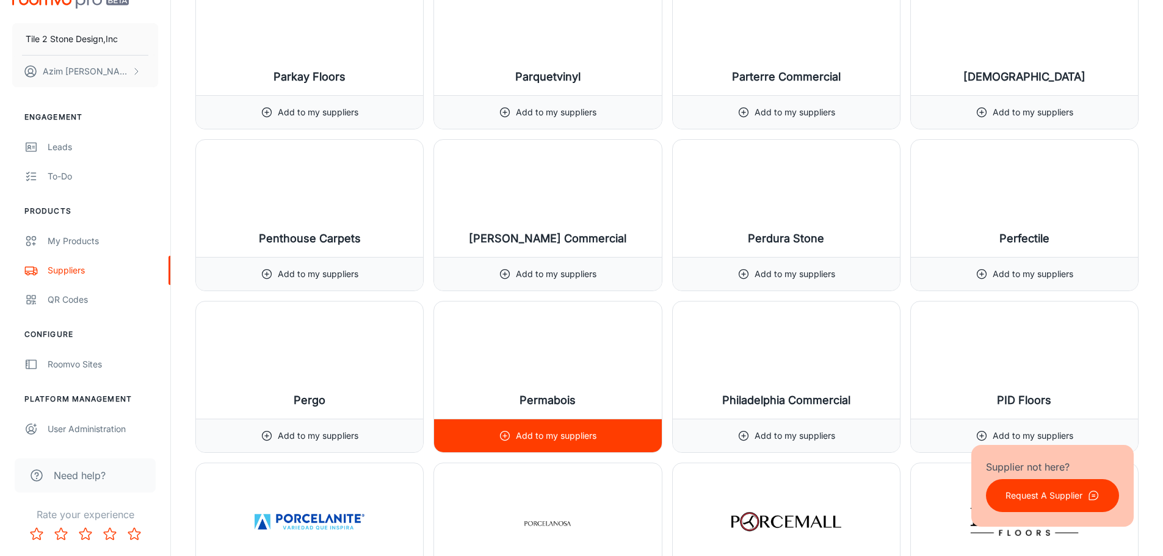
scroll to position [11543, 0]
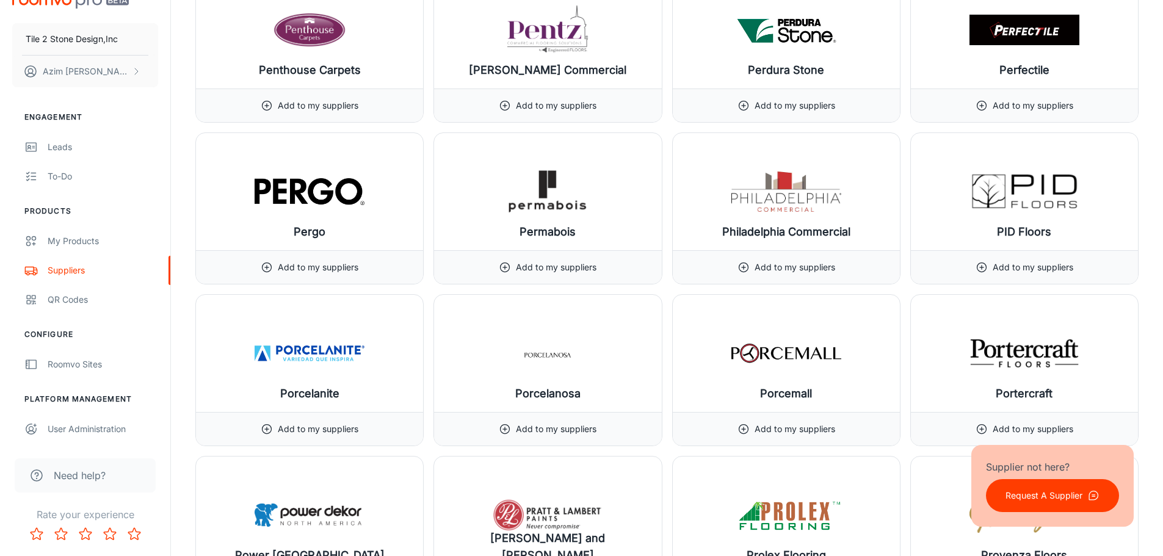
click at [1055, 493] on p "Request A Supplier" at bounding box center [1043, 495] width 77 height 13
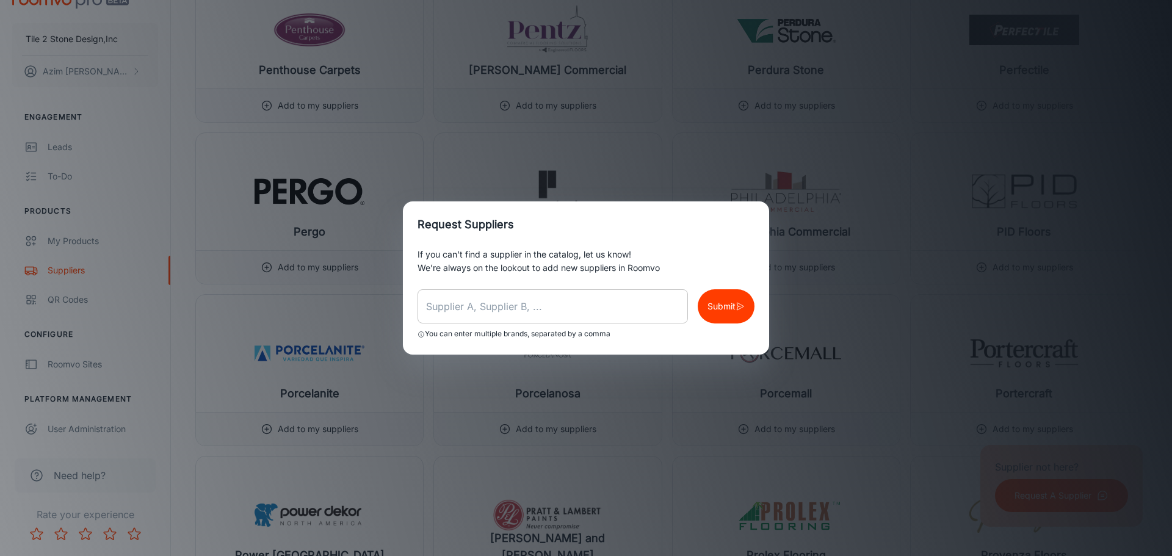
click at [593, 305] on input "text" at bounding box center [553, 306] width 270 height 34
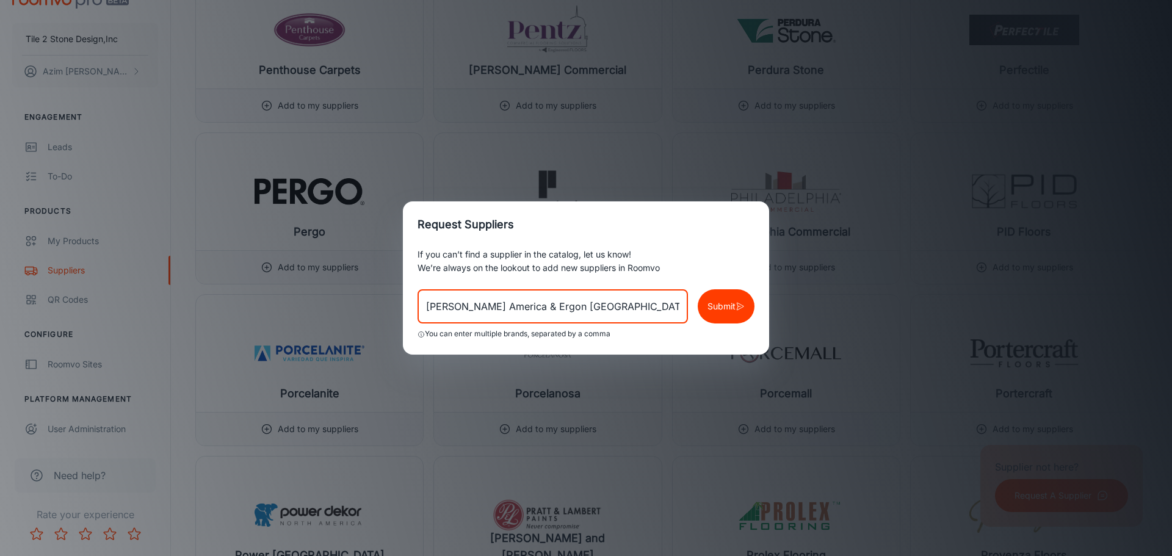
type input "[PERSON_NAME] America & Ergon [GEOGRAPHIC_DATA]"
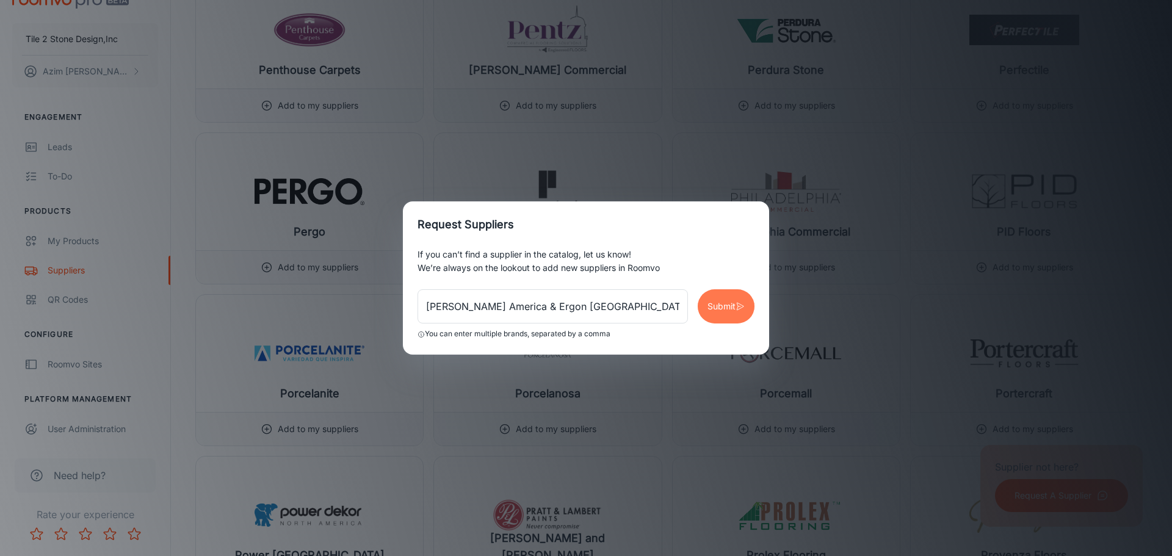
click at [731, 310] on p "Submit" at bounding box center [721, 306] width 28 height 13
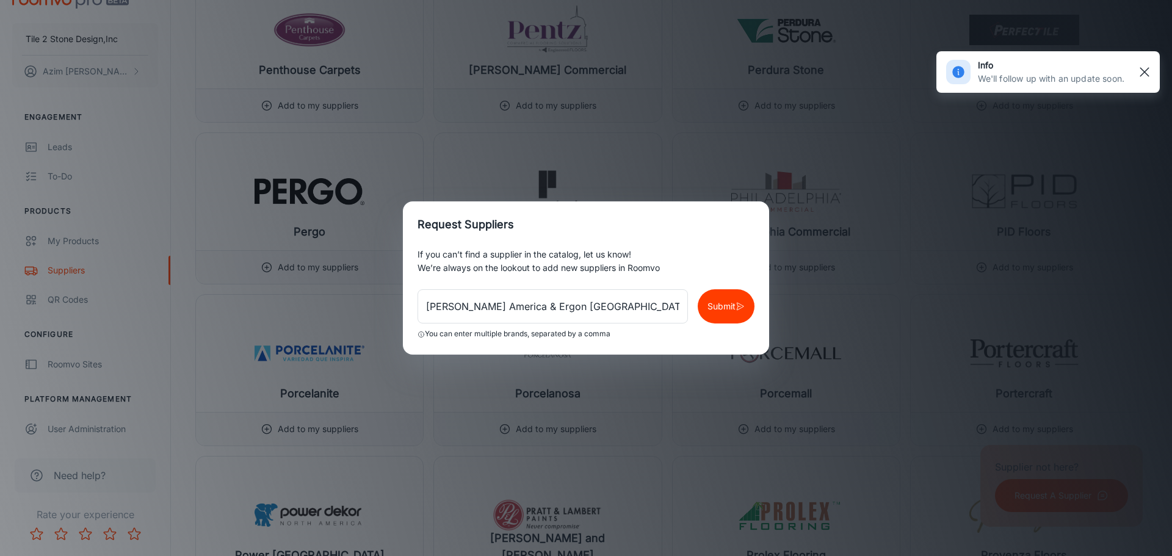
click at [1147, 71] on rect "button" at bounding box center [1144, 72] width 15 height 15
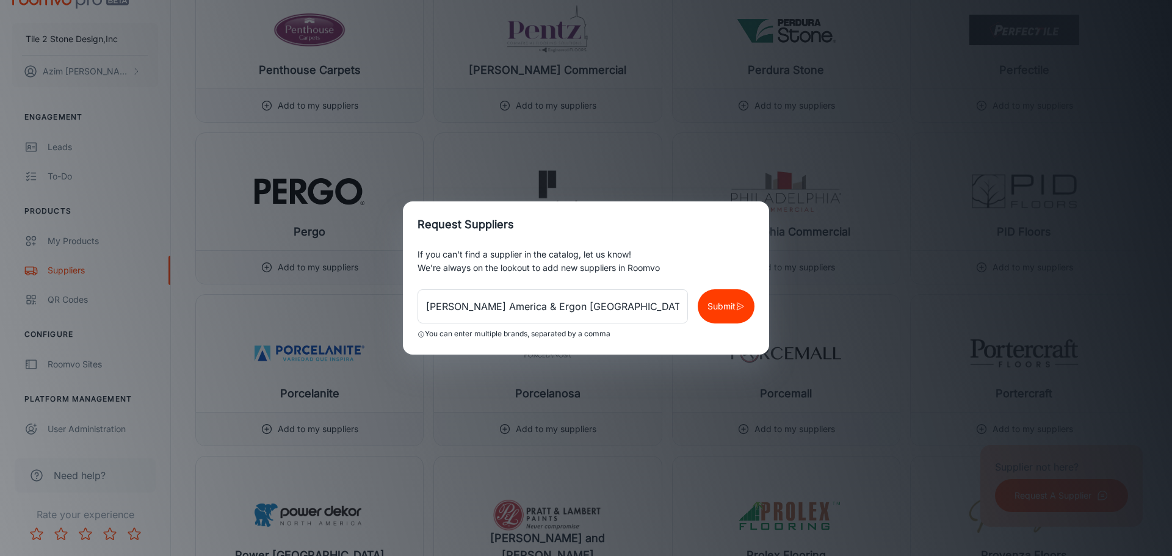
drag, startPoint x: 863, startPoint y: 150, endPoint x: 855, endPoint y: 158, distance: 11.7
click at [858, 156] on div "Request Suppliers If you can’t find a supplier in the catalog, let us know! We’…" at bounding box center [586, 278] width 1172 height 556
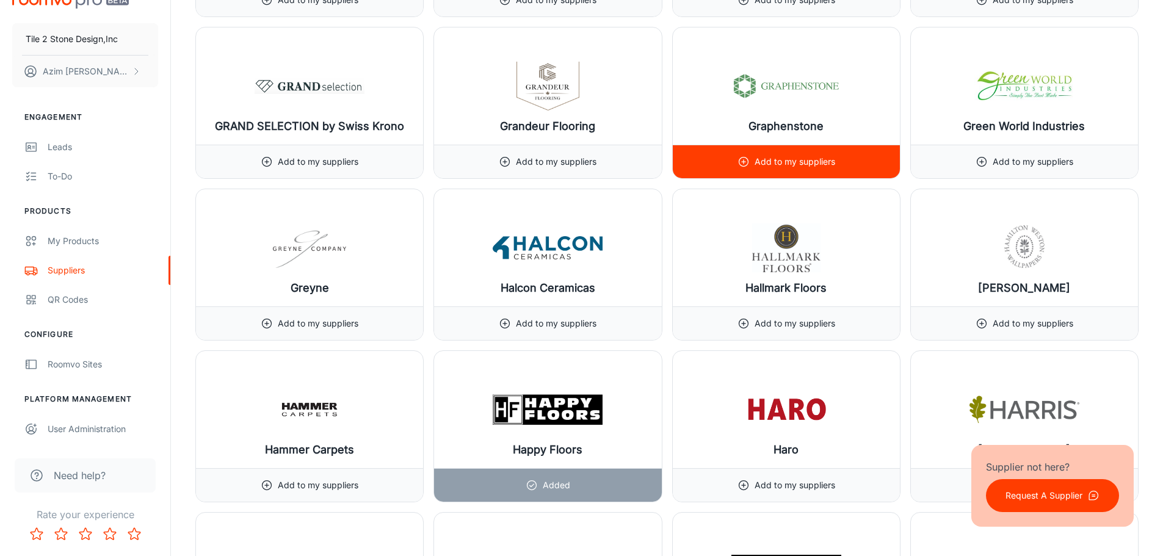
scroll to position [6904, 0]
